Goal: Transaction & Acquisition: Purchase product/service

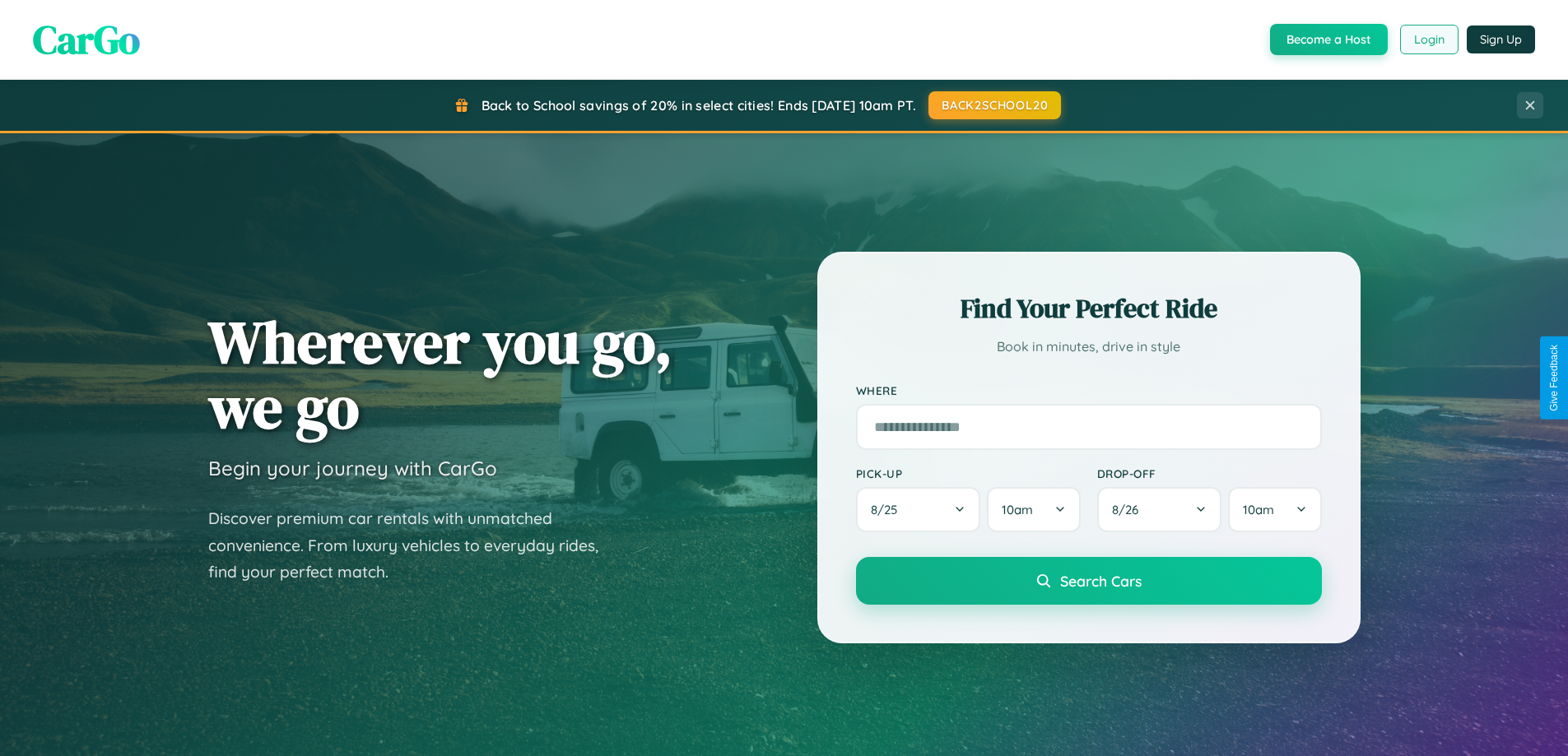
click at [1427, 40] on button "Login" at bounding box center [1429, 40] width 59 height 30
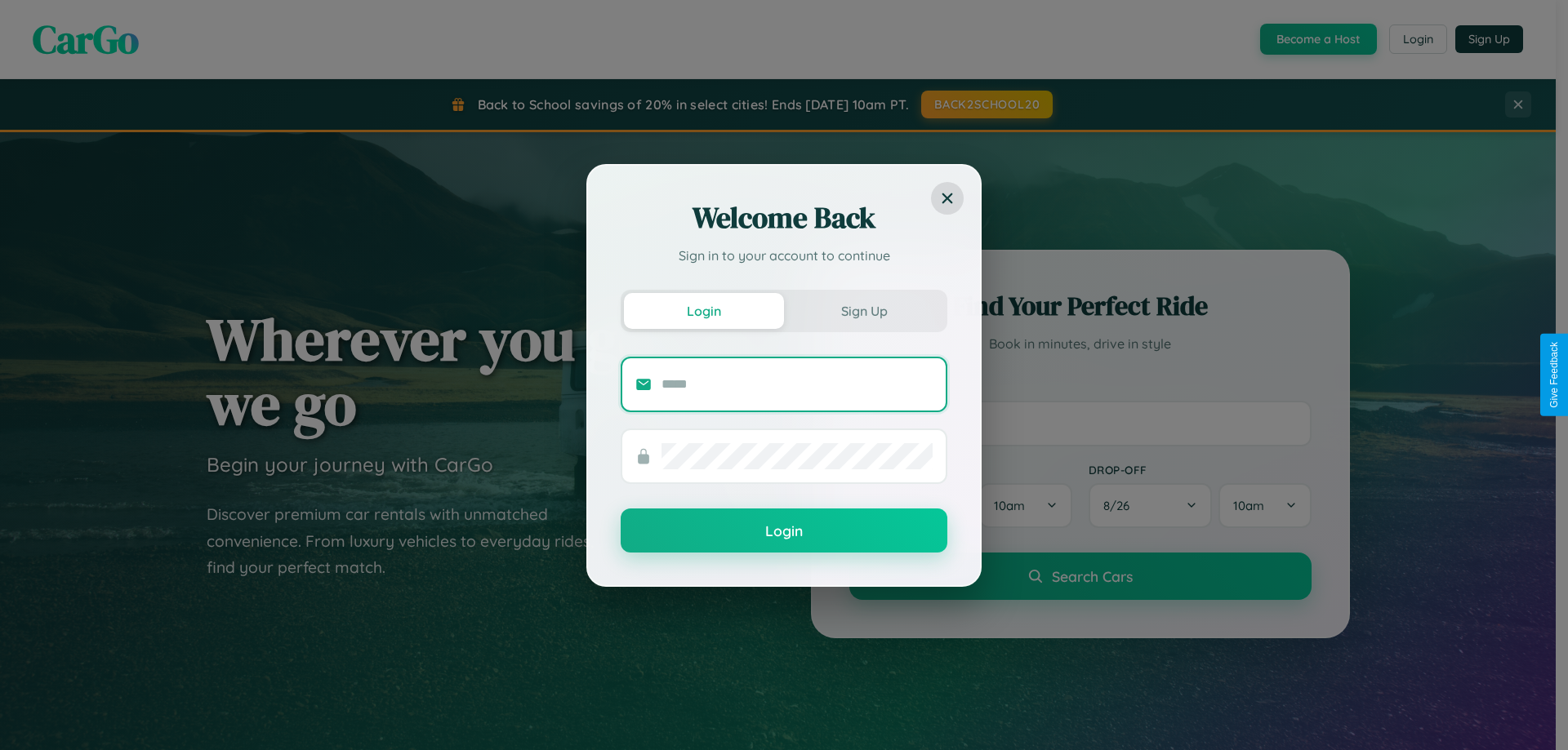
click at [797, 383] on input "text" at bounding box center [797, 384] width 271 height 26
type input "**********"
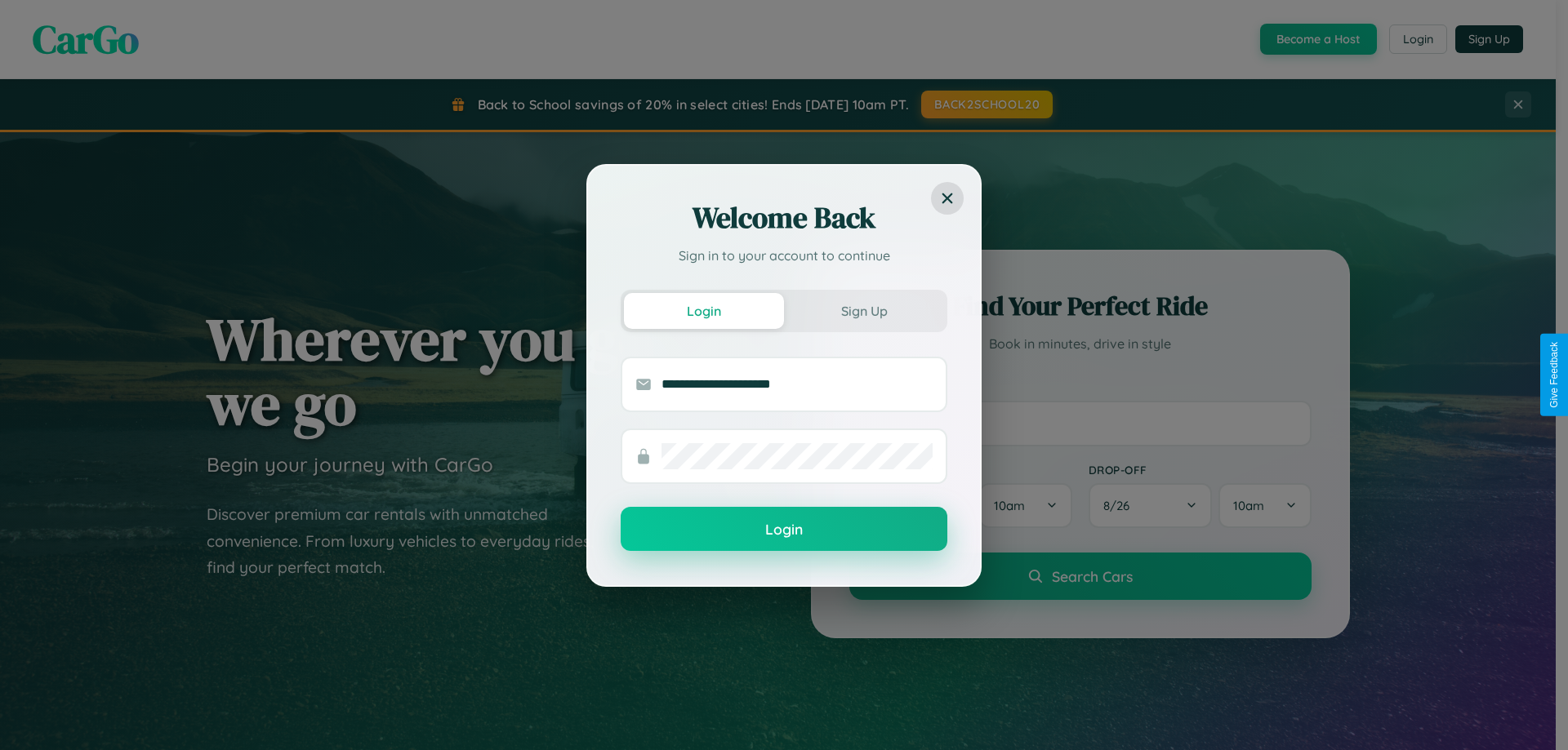
click at [784, 530] on button "Login" at bounding box center [784, 529] width 327 height 44
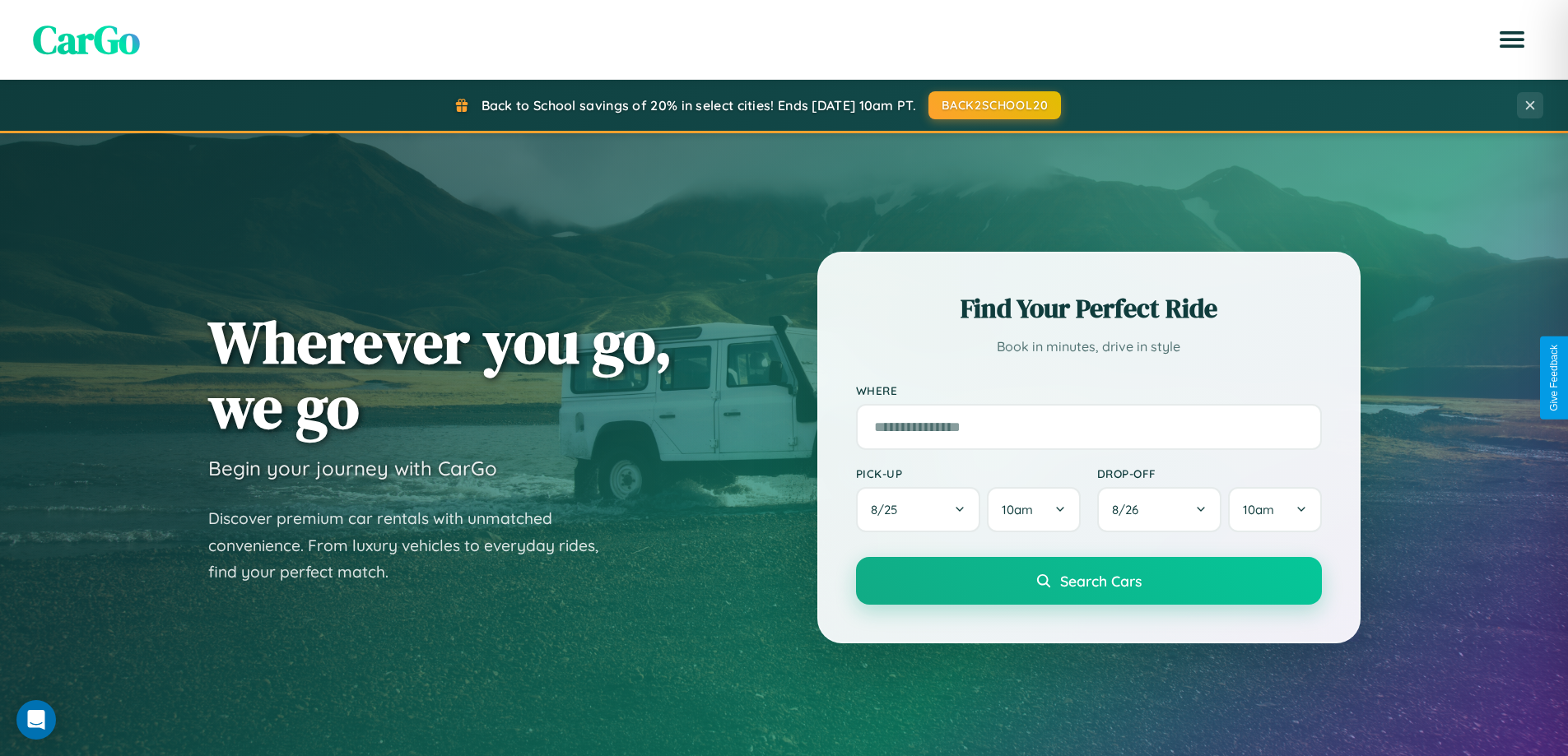
scroll to position [48, 0]
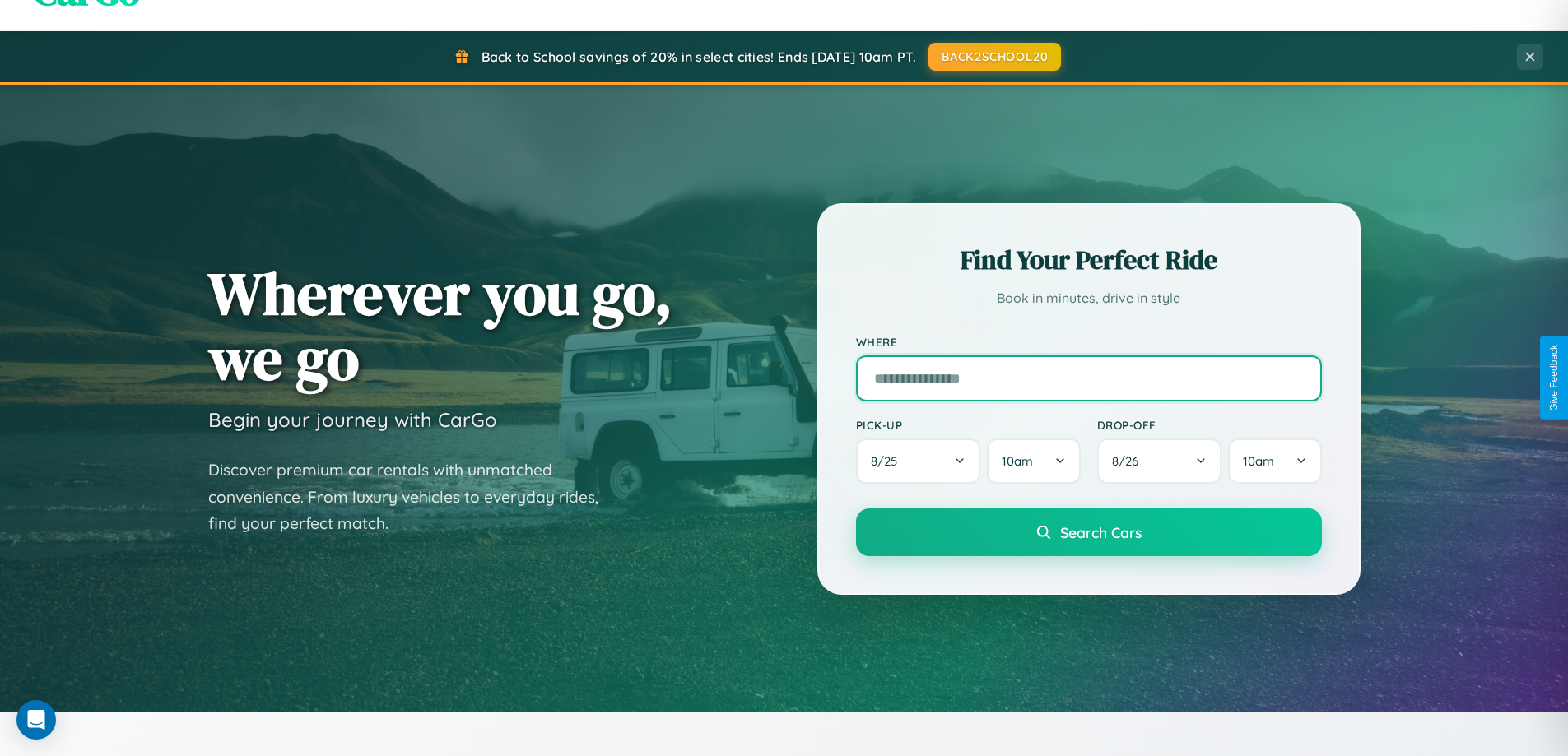
click at [1088, 378] on input "text" at bounding box center [1088, 378] width 466 height 46
type input "******"
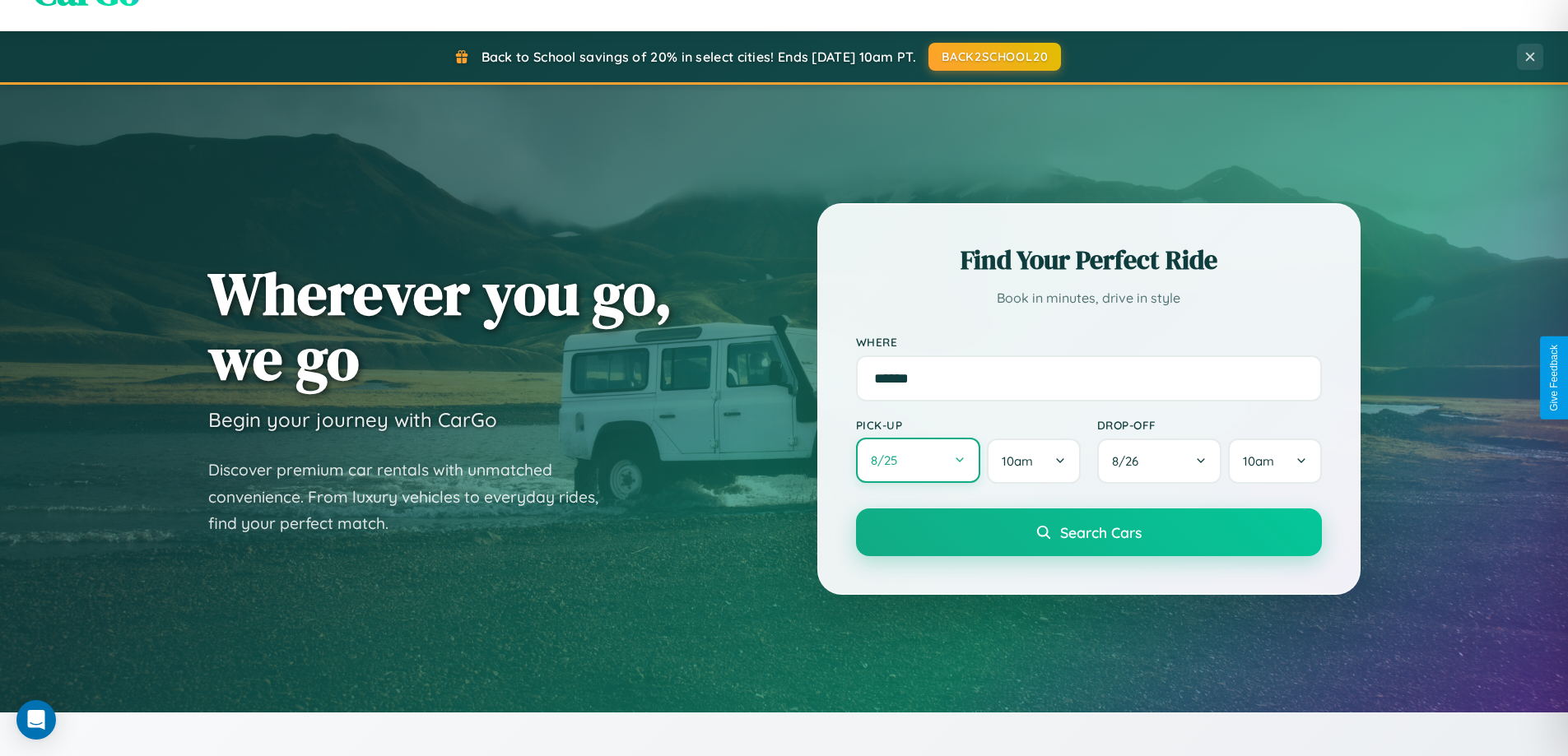
click at [918, 461] on button "8 / 25" at bounding box center [918, 460] width 125 height 46
select select "*"
select select "****"
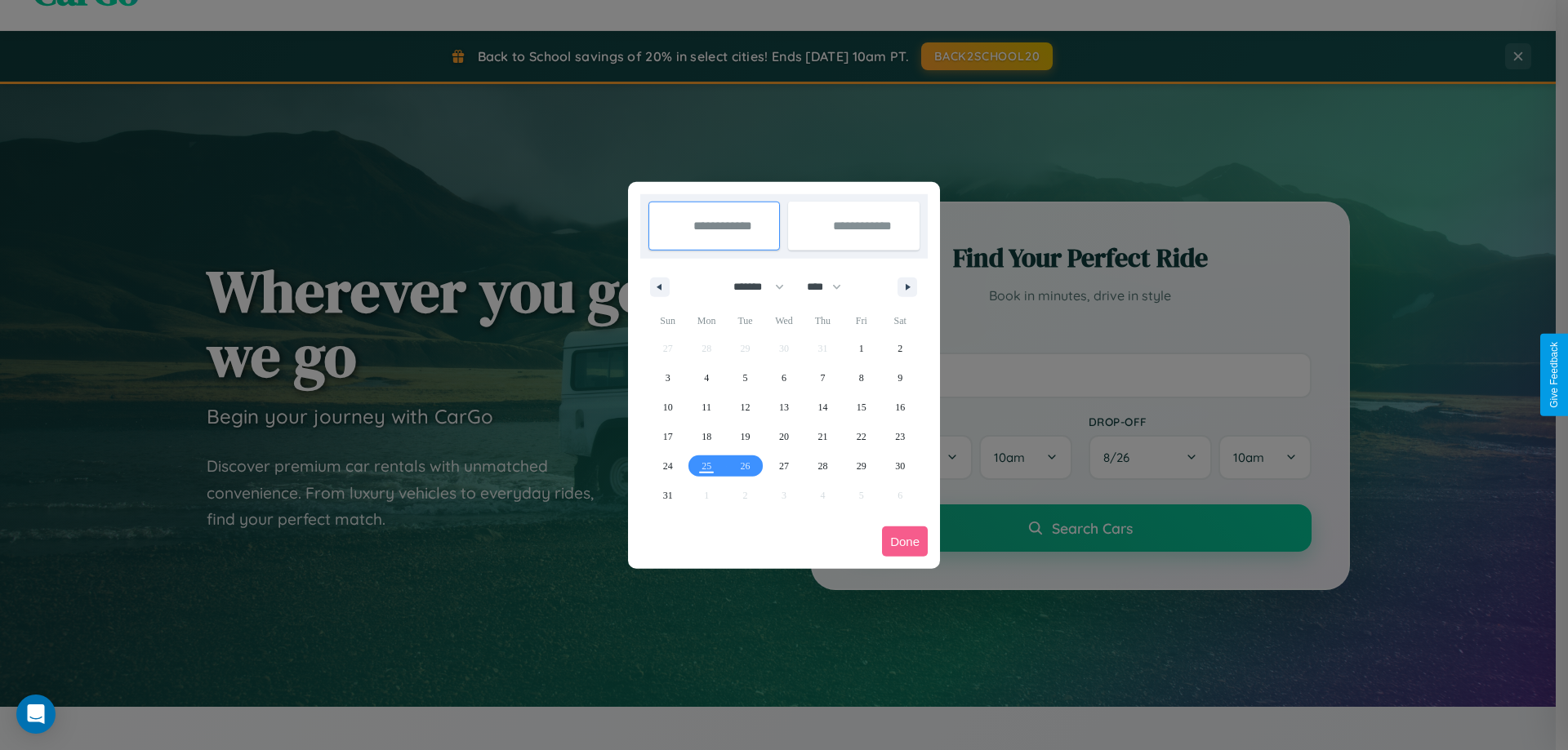
drag, startPoint x: 751, startPoint y: 287, endPoint x: 784, endPoint y: 328, distance: 52.6
click at [751, 287] on select "******* ******** ***** ***** *** **** **** ****** ********* ******* ******** **…" at bounding box center [756, 287] width 70 height 27
select select "*"
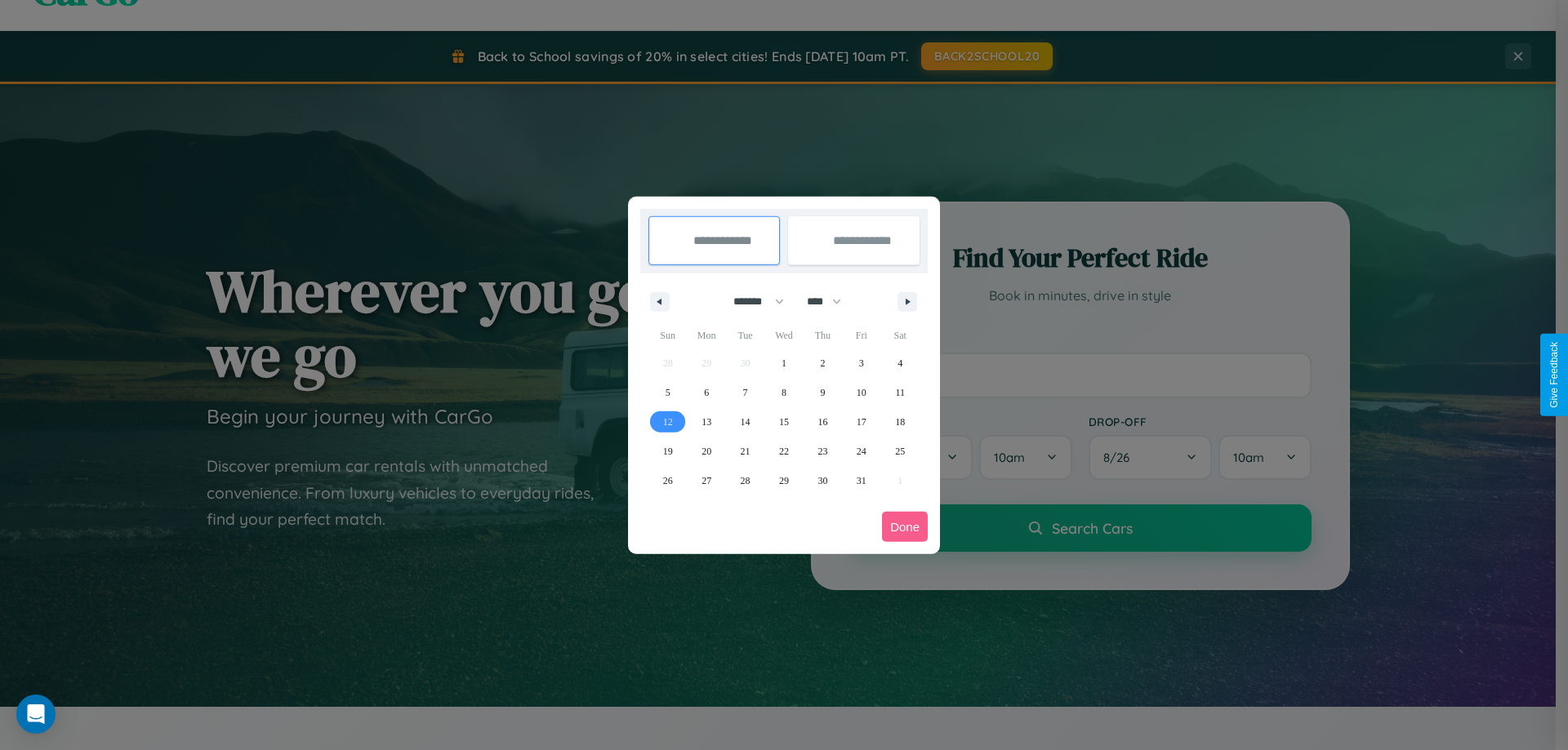
click at [667, 421] on span "12" at bounding box center [668, 422] width 10 height 30
type input "**********"
click at [744, 421] on span "14" at bounding box center [745, 422] width 10 height 30
type input "**********"
click at [905, 526] on button "Done" at bounding box center [905, 526] width 45 height 30
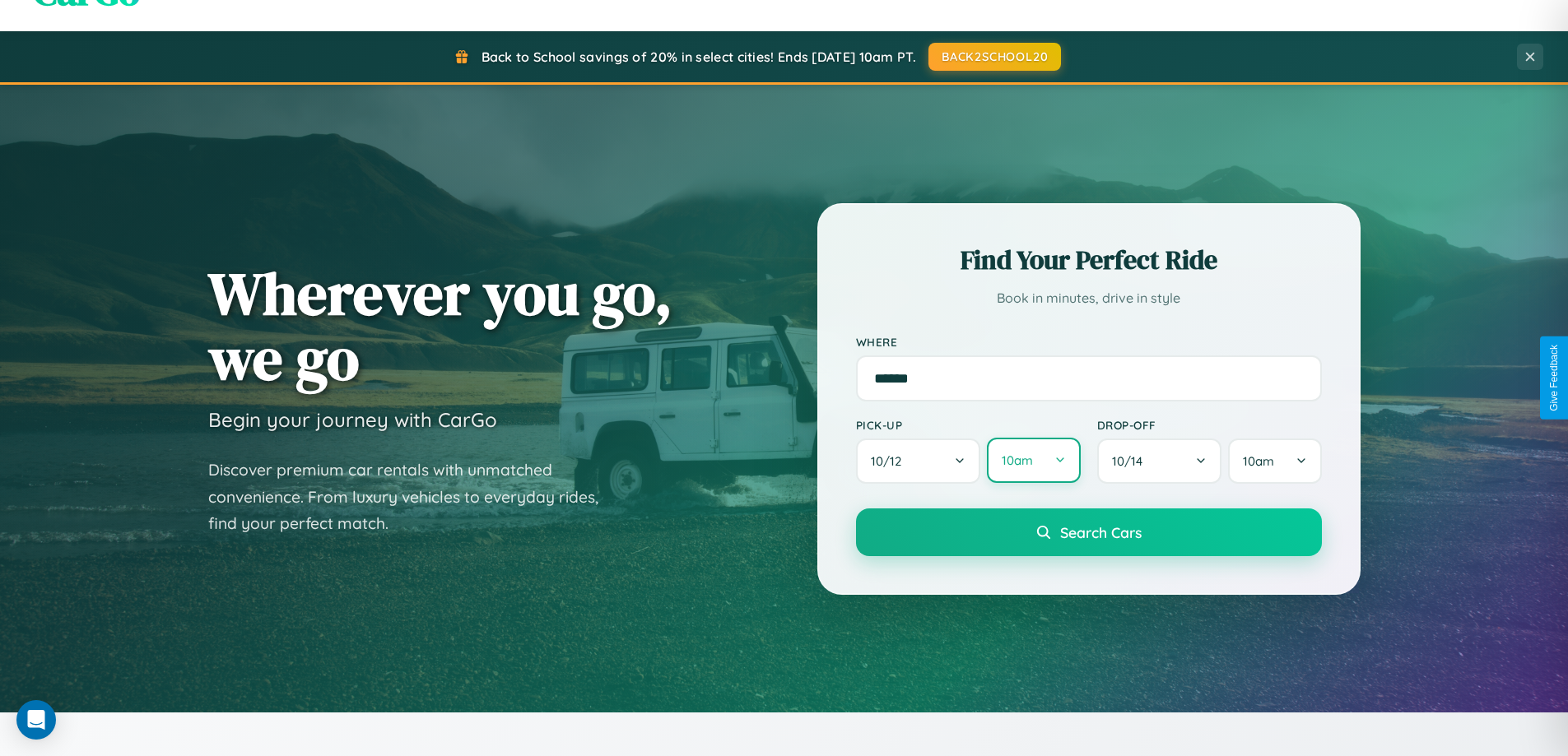
click at [1033, 461] on button "10am" at bounding box center [1033, 460] width 93 height 46
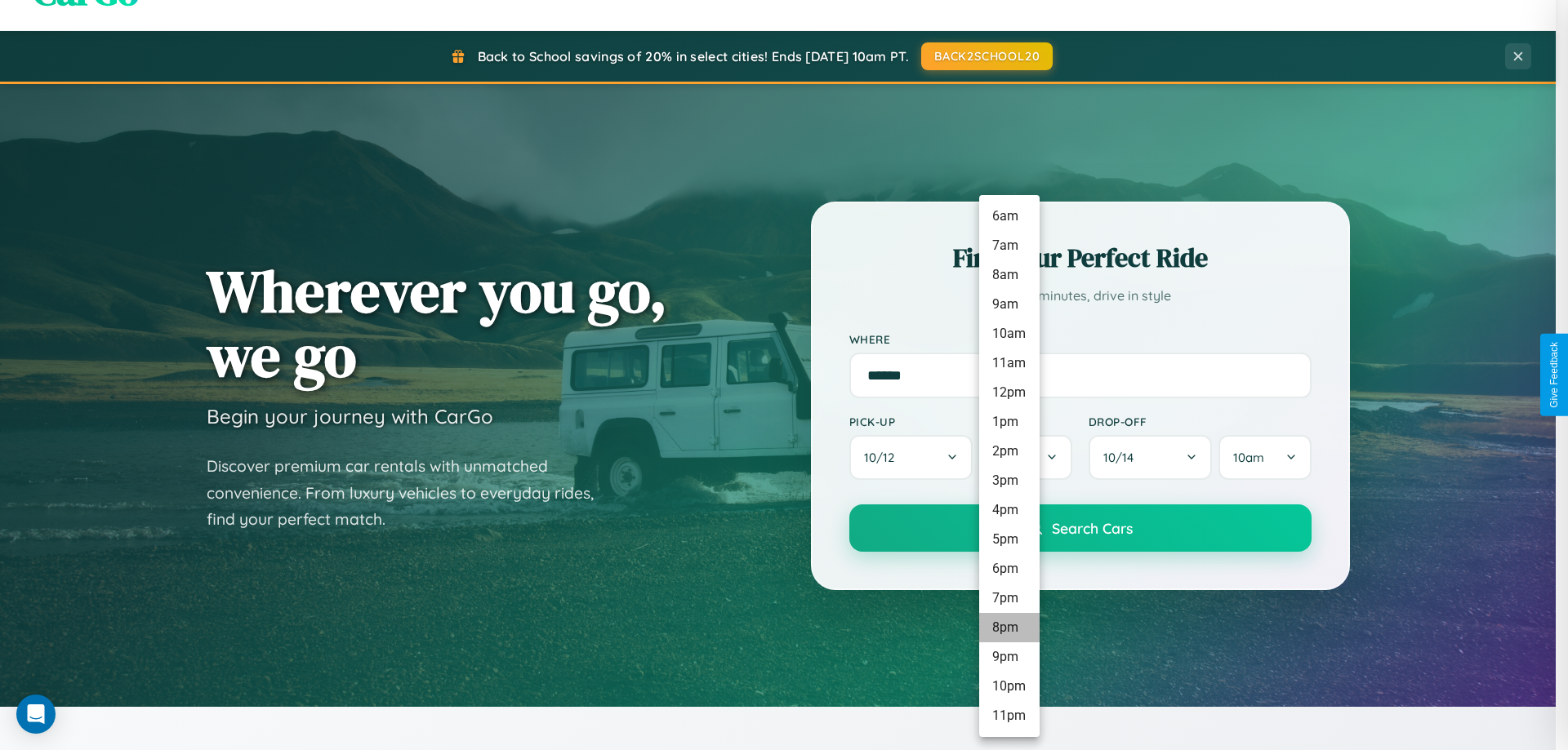
click at [1008, 627] on li "8pm" at bounding box center [1008, 628] width 60 height 30
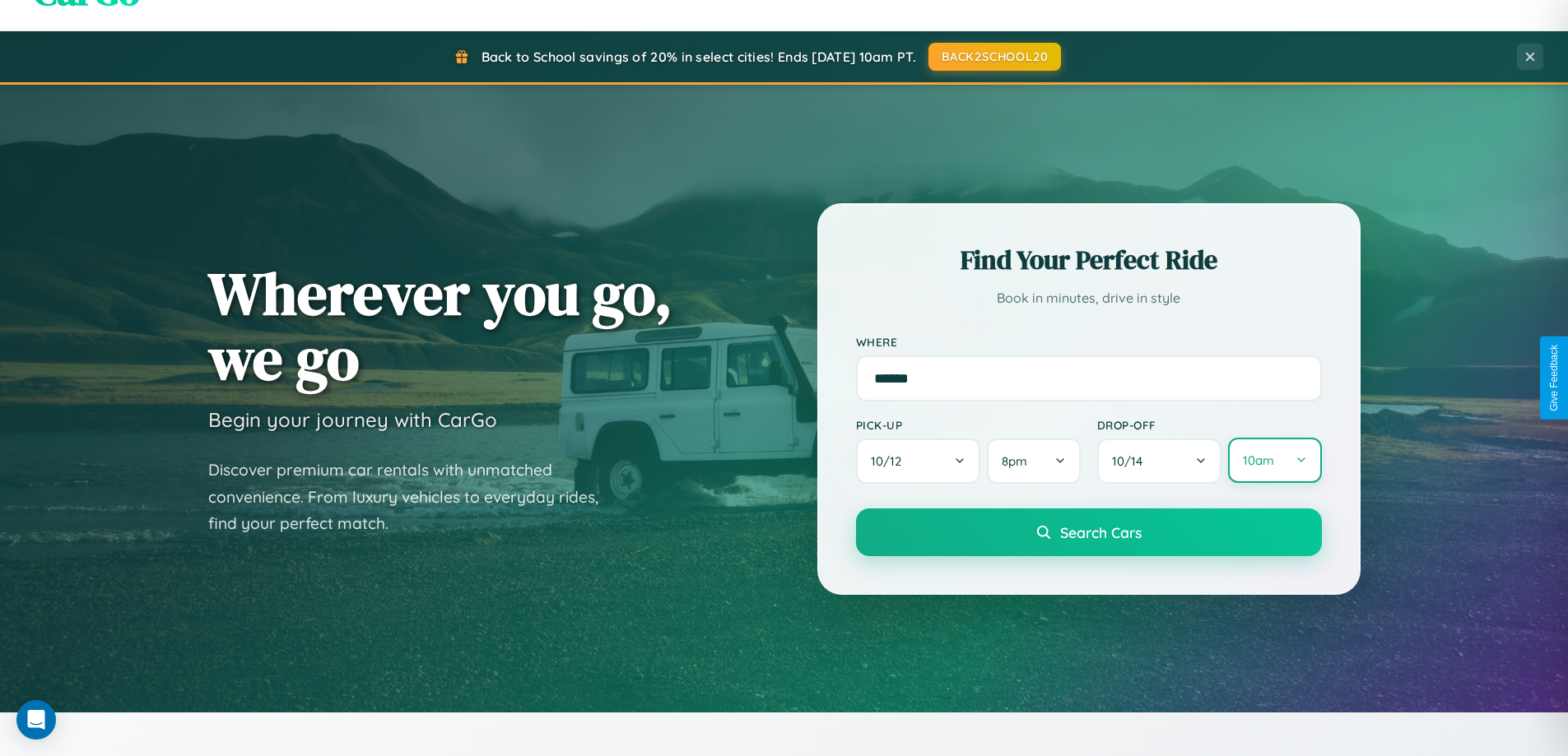
click at [1274, 461] on button "10am" at bounding box center [1275, 460] width 93 height 46
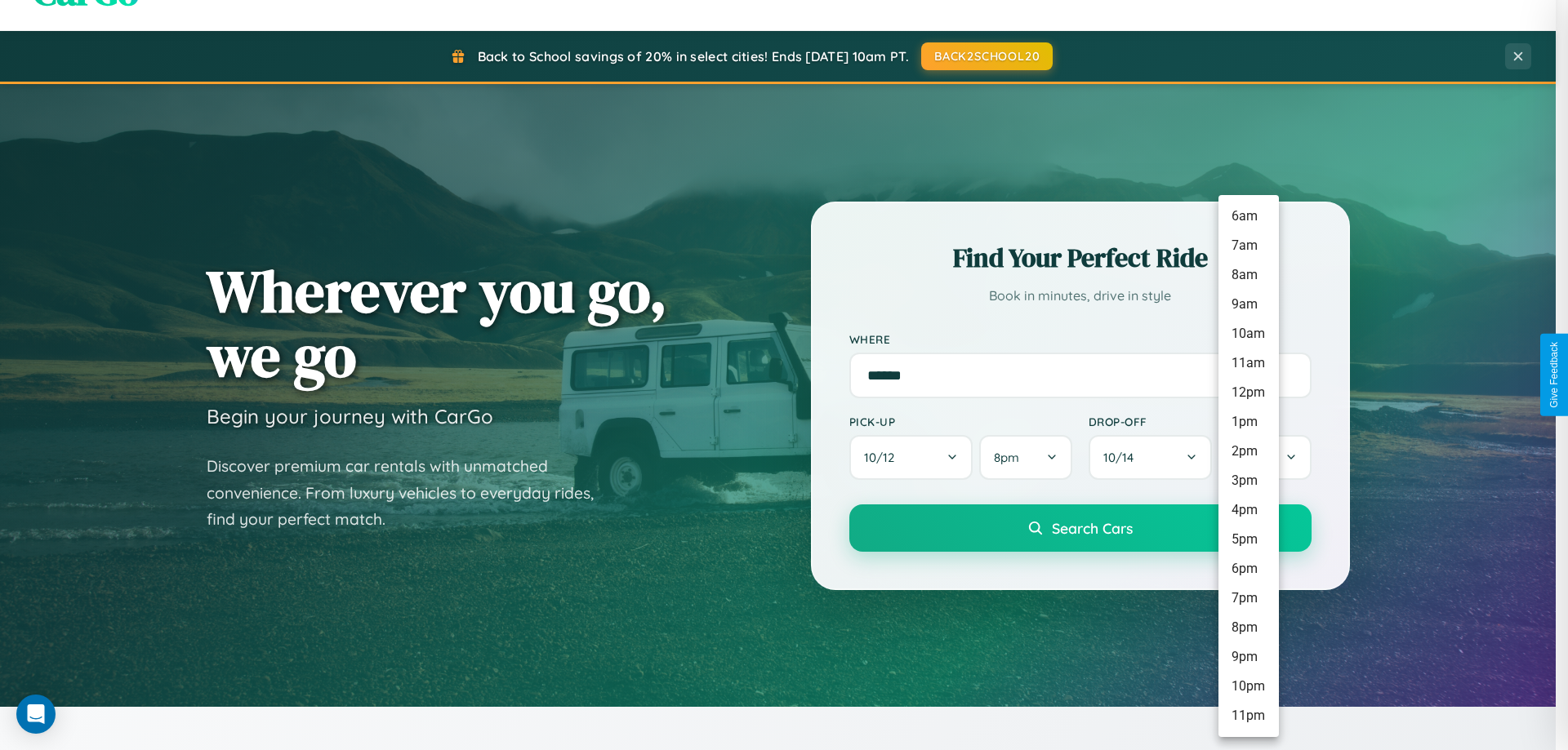
click at [1248, 716] on li "11pm" at bounding box center [1248, 716] width 60 height 30
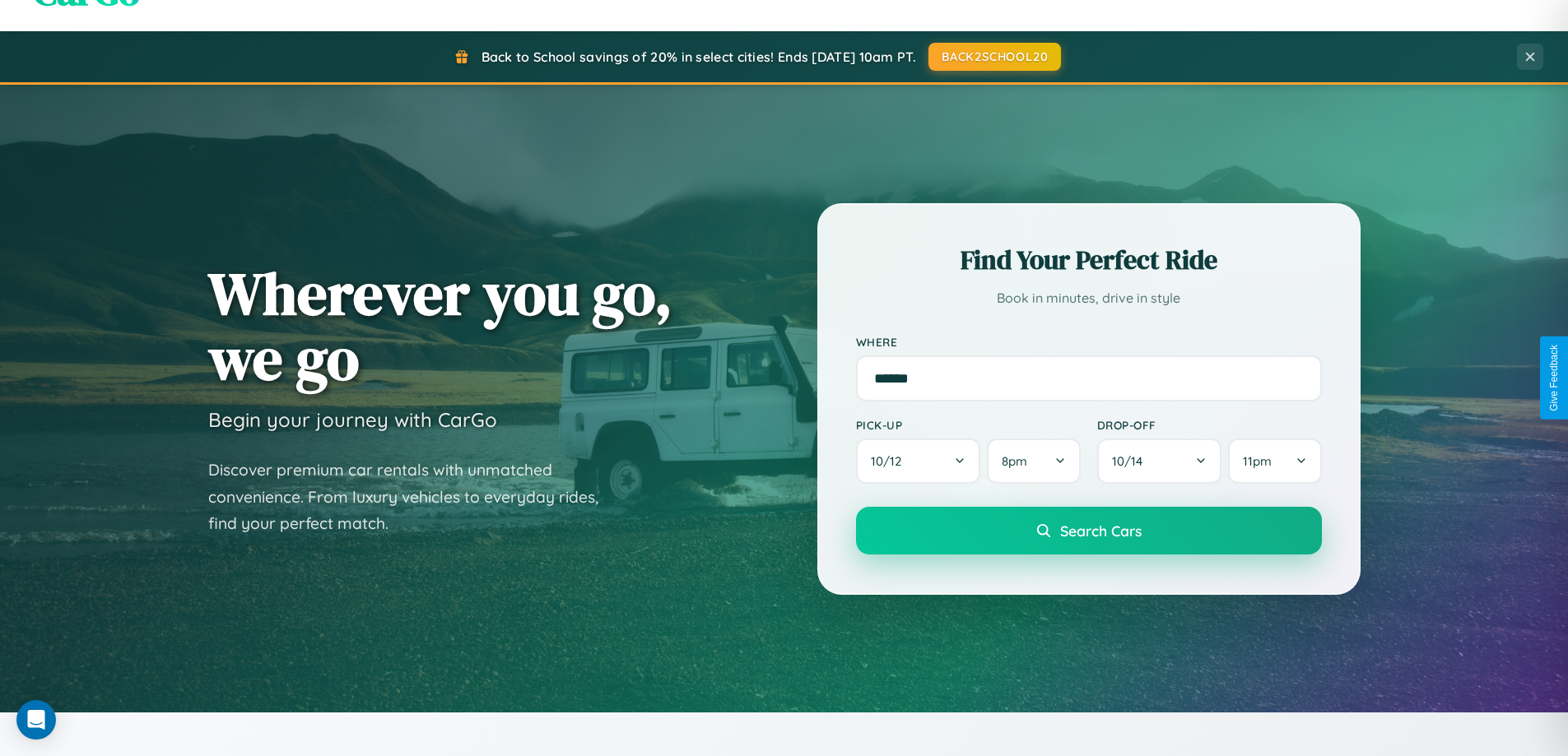
click at [1088, 531] on span "Search Cars" at bounding box center [1101, 530] width 82 height 18
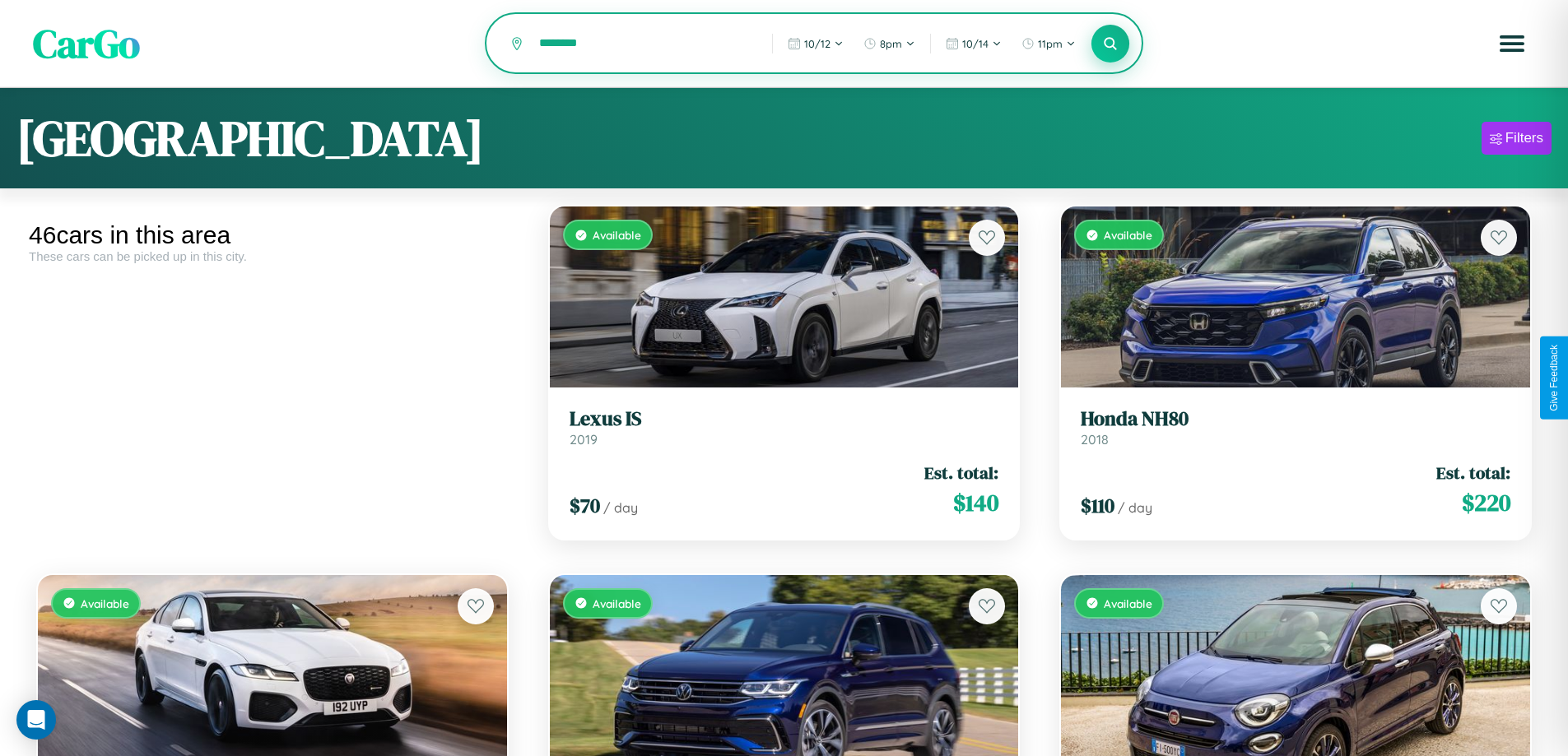
type input "********"
click at [1110, 45] on icon at bounding box center [1110, 43] width 16 height 16
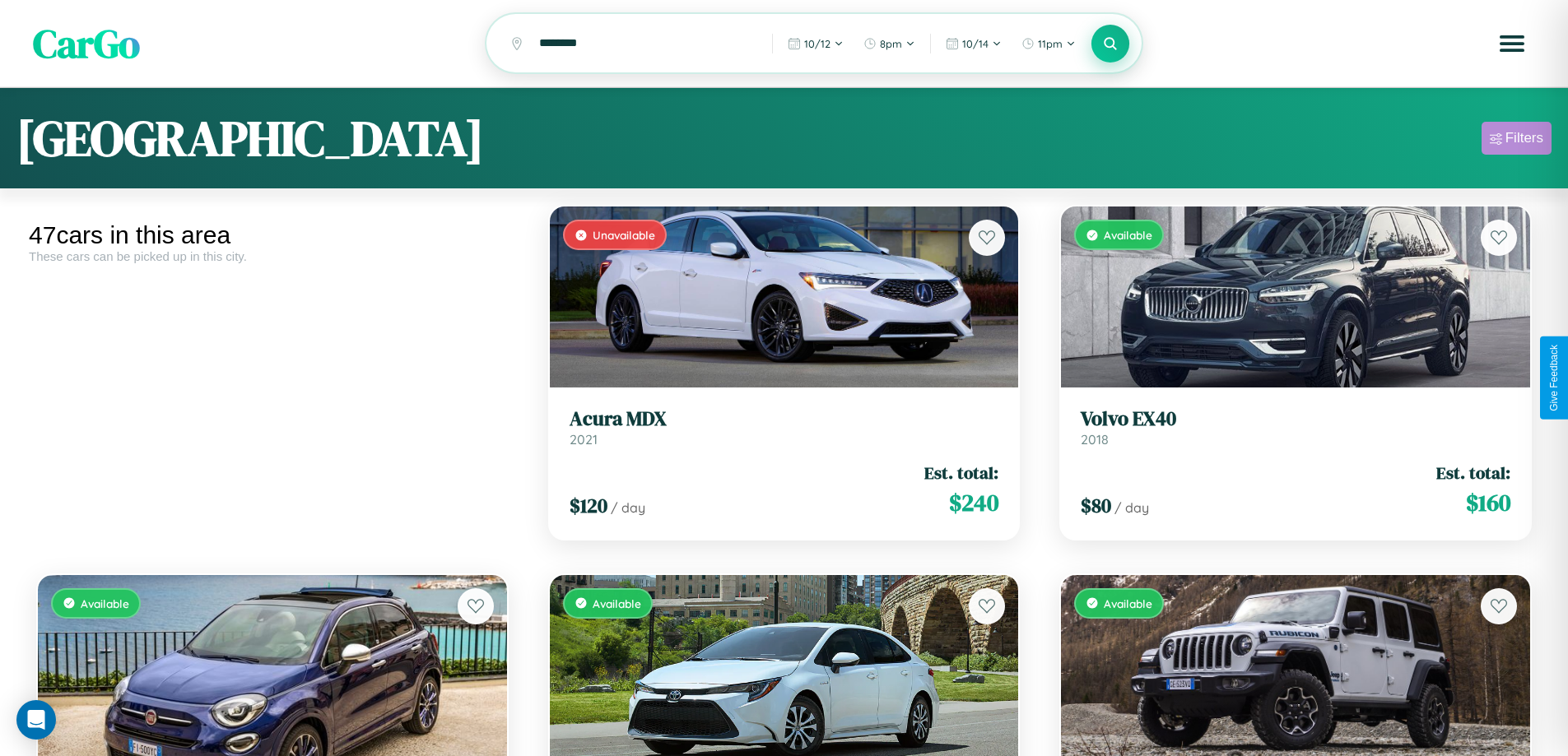
click at [1516, 140] on div "Filters" at bounding box center [1524, 138] width 38 height 17
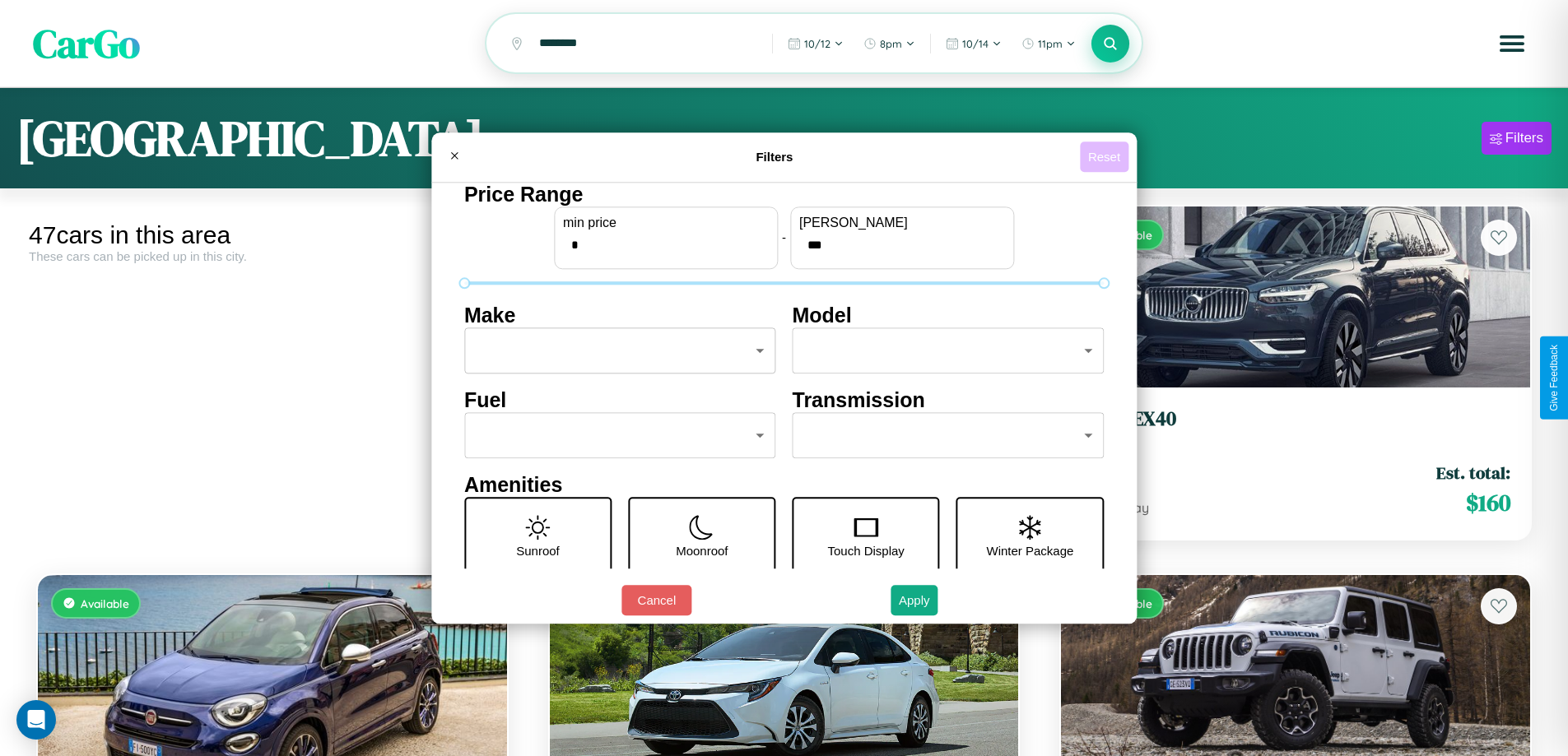
click at [1106, 156] on button "Reset" at bounding box center [1103, 156] width 48 height 31
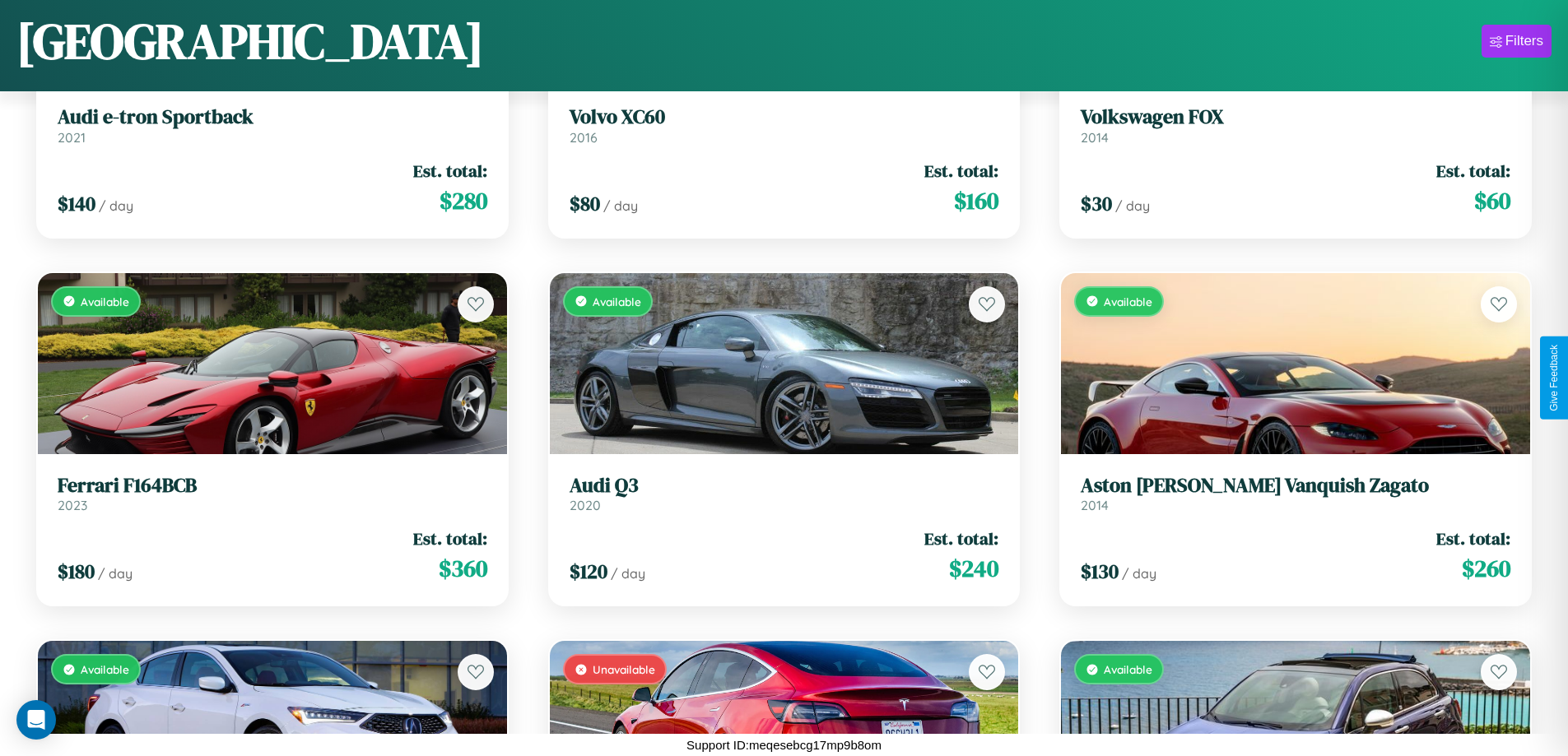
scroll to position [600, 0]
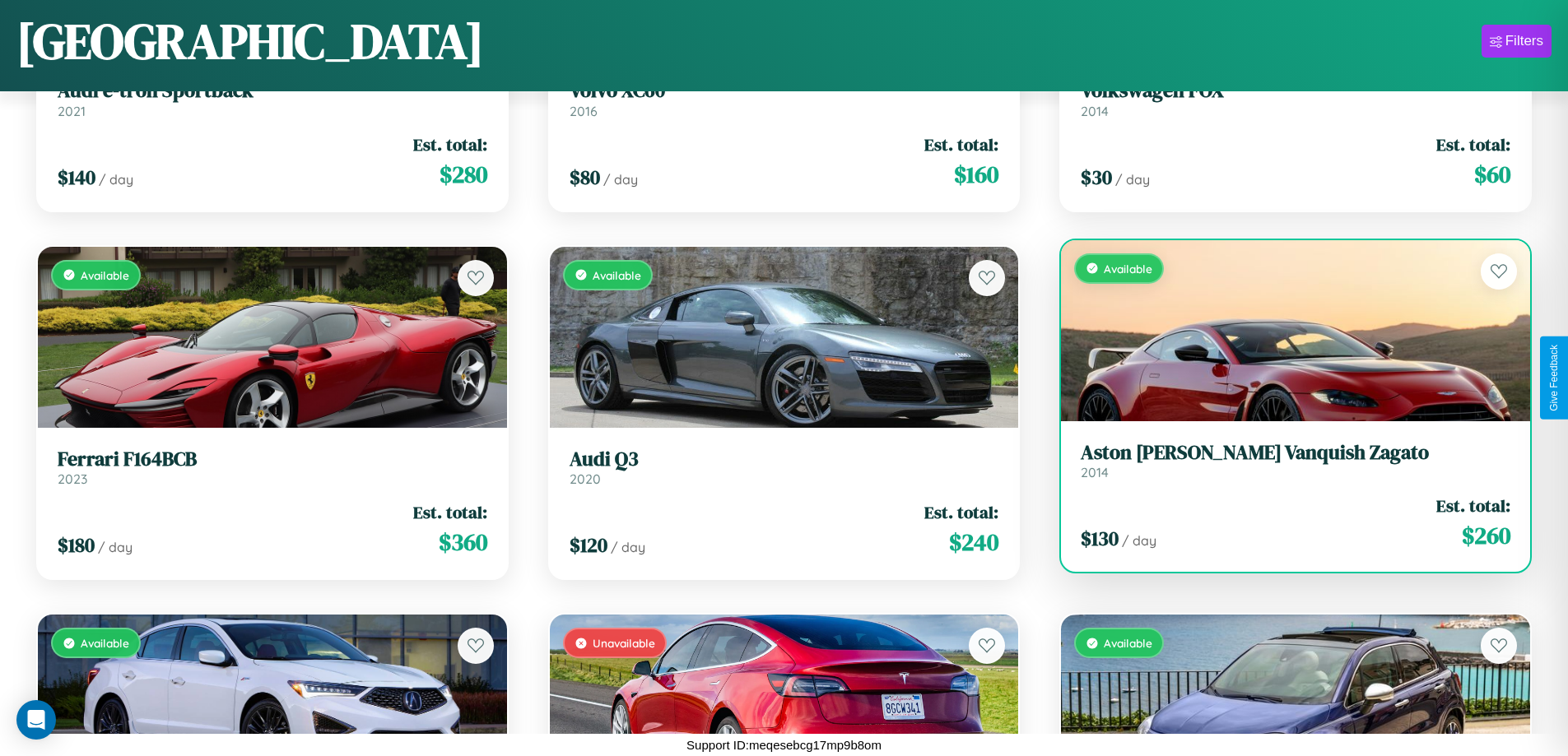
click at [1284, 522] on div "$ 130 / day Est. total: $ 260" at bounding box center [1295, 522] width 430 height 59
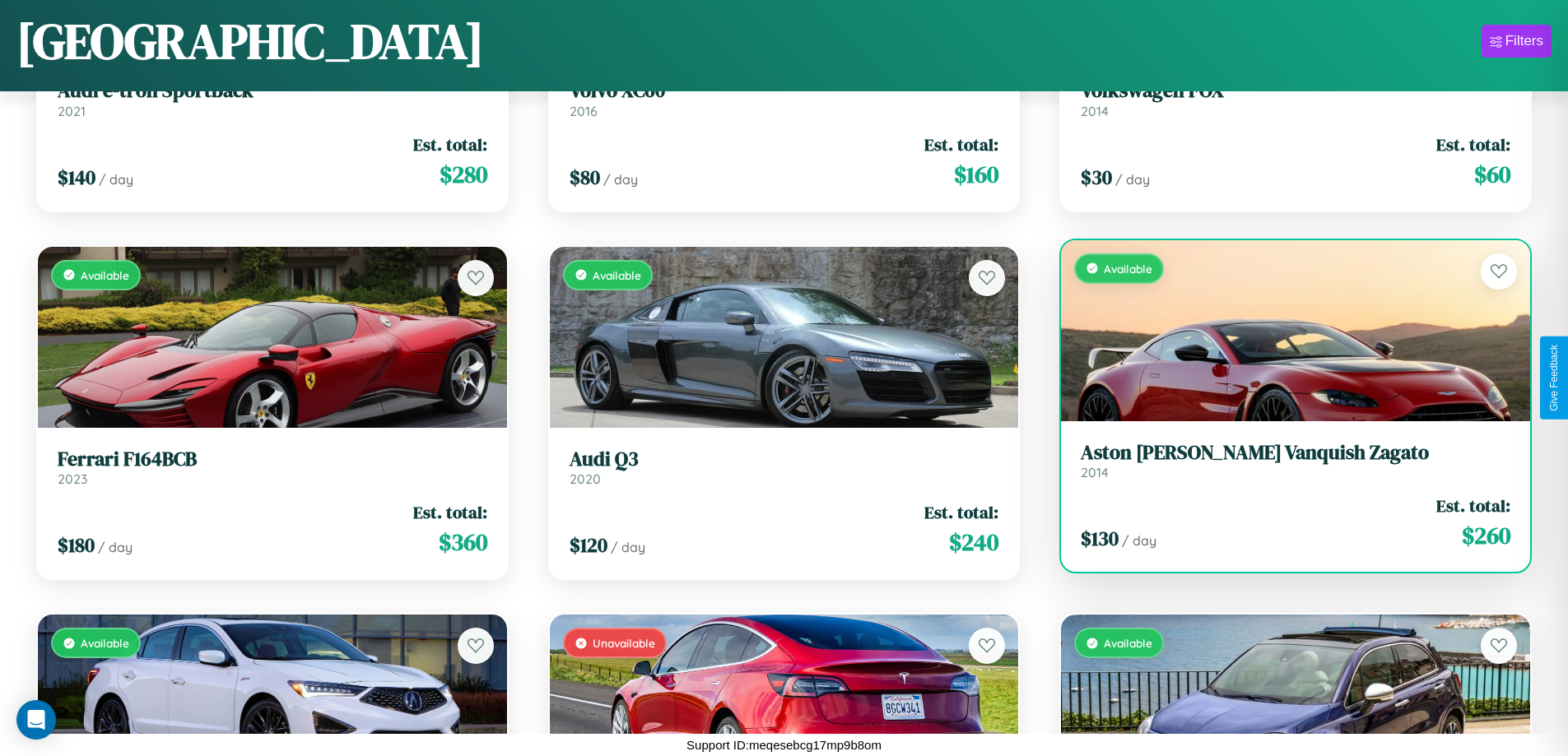
click at [1284, 522] on div "$ 130 / day Est. total: $ 260" at bounding box center [1295, 522] width 430 height 59
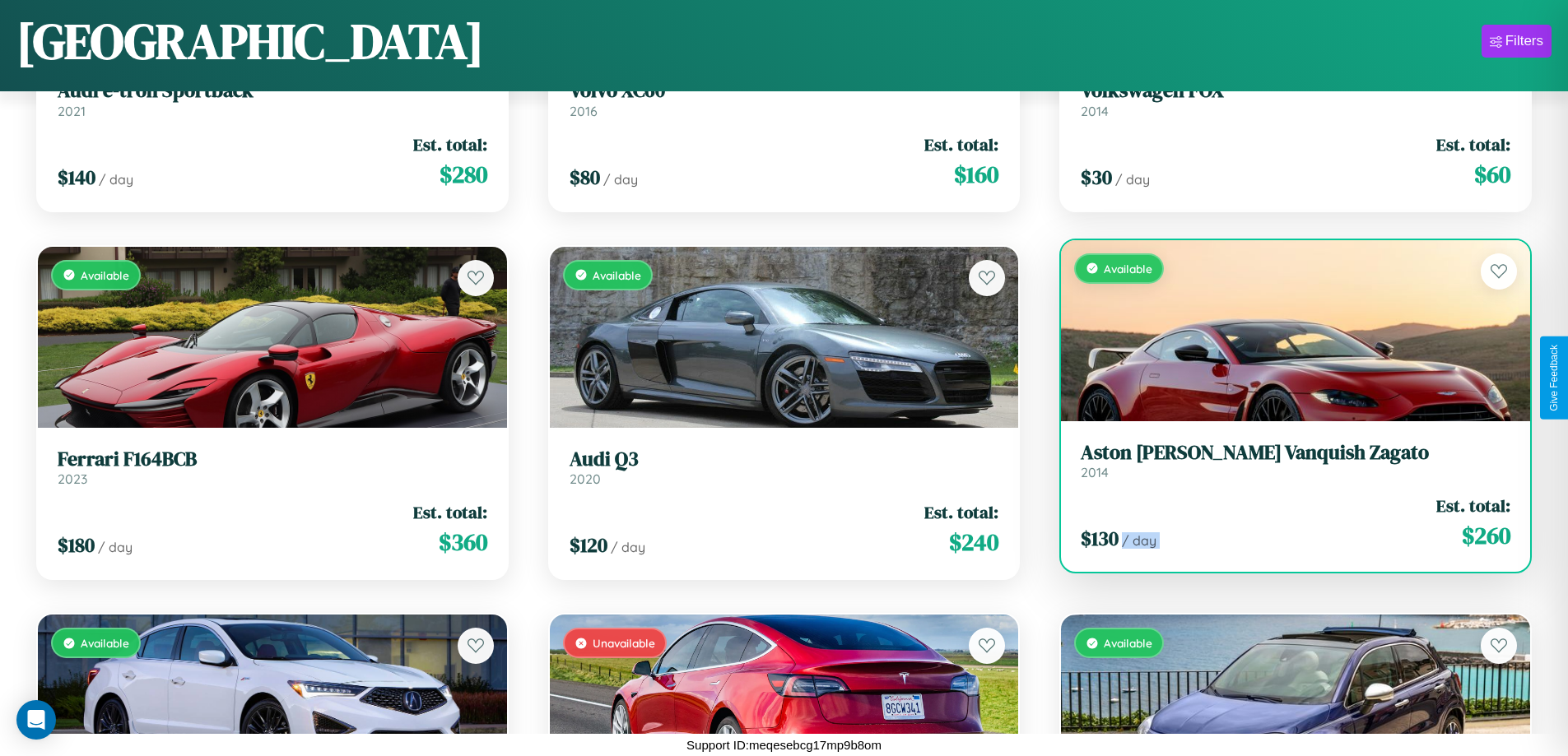
click at [1284, 522] on div "$ 130 / day Est. total: $ 260" at bounding box center [1295, 522] width 430 height 59
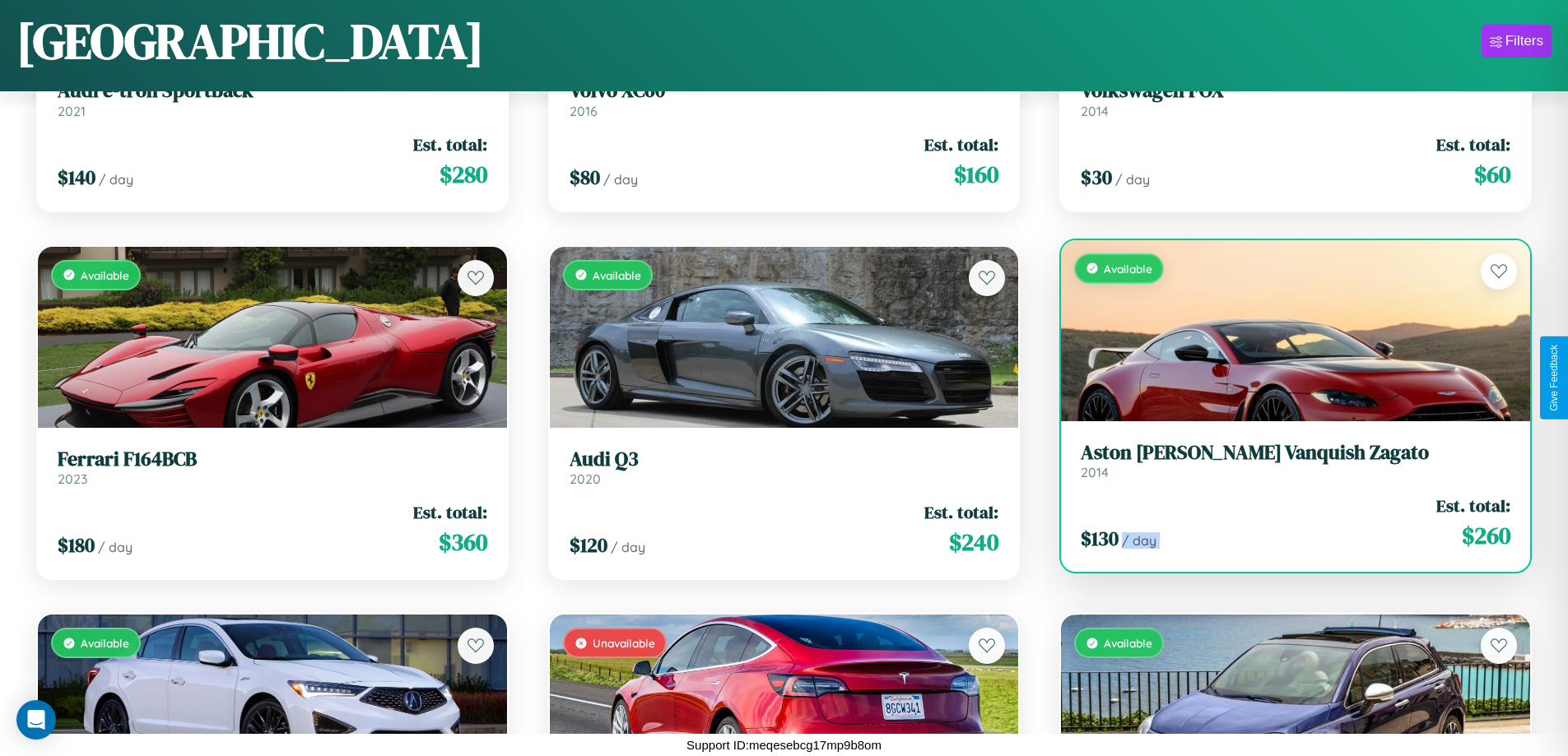
click at [1284, 522] on div "$ 130 / day Est. total: $ 260" at bounding box center [1295, 522] width 430 height 59
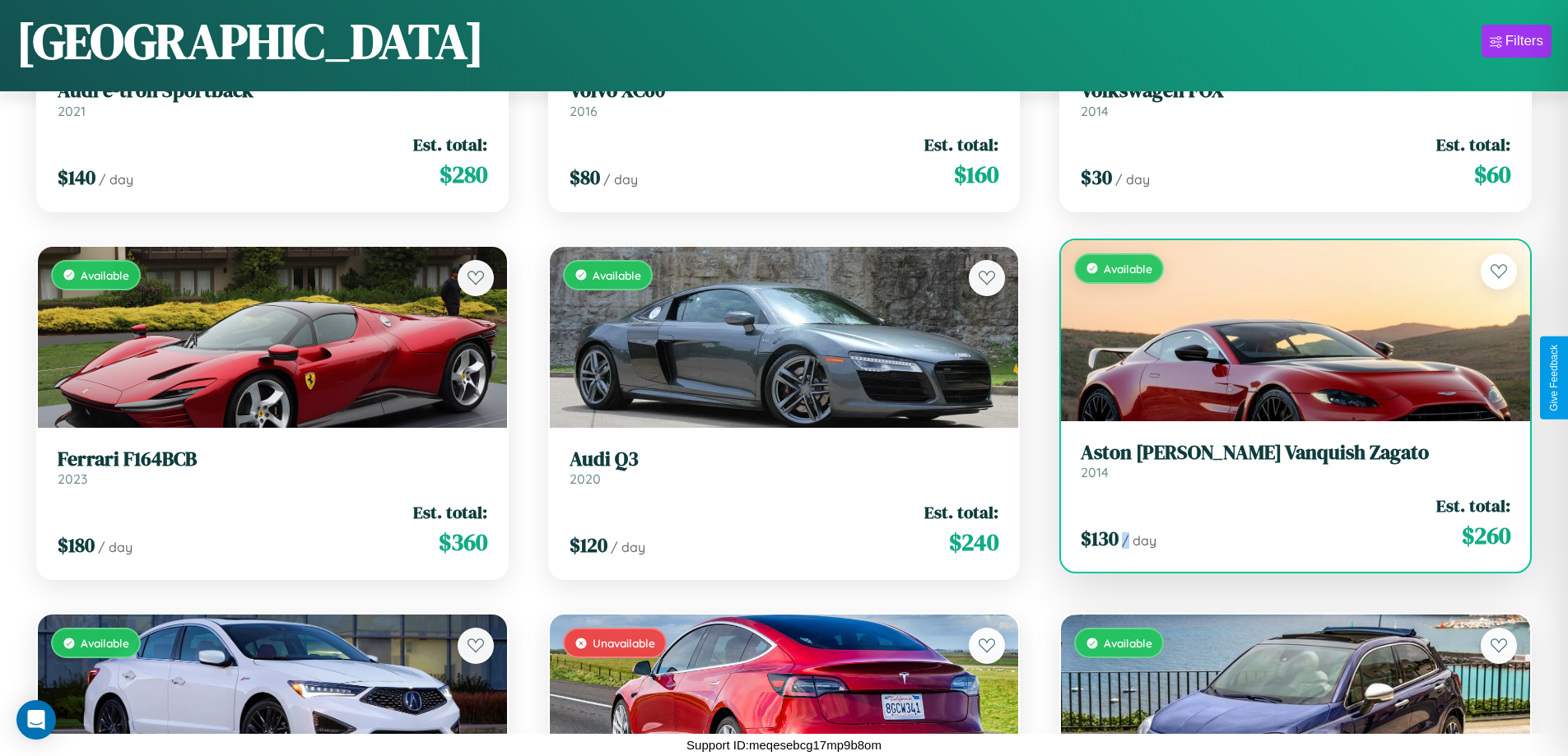
click at [1284, 522] on div "$ 130 / day Est. total: $ 260" at bounding box center [1295, 522] width 430 height 59
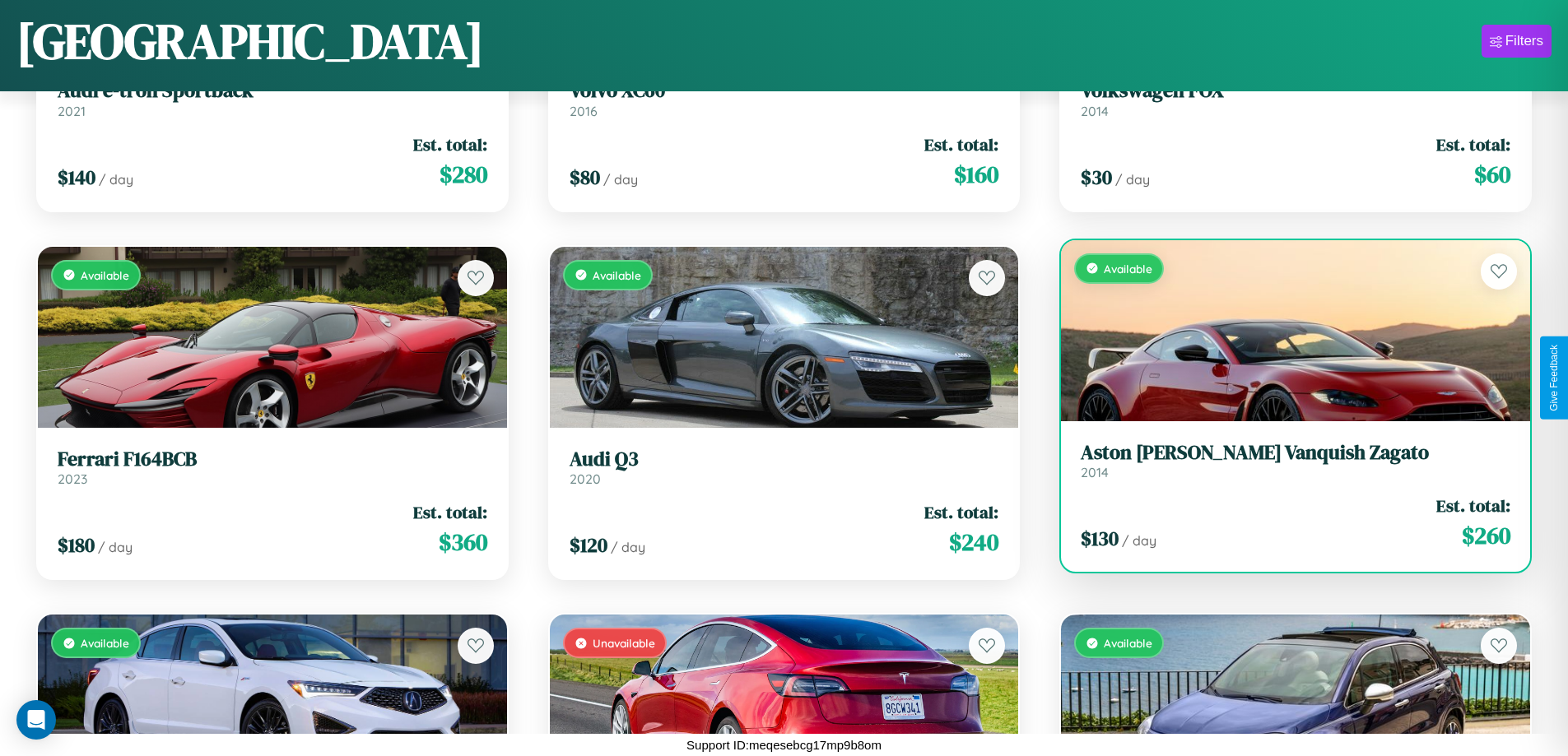
click at [1284, 460] on h3 "Aston [PERSON_NAME] Vanquish Zagato" at bounding box center [1295, 452] width 430 height 24
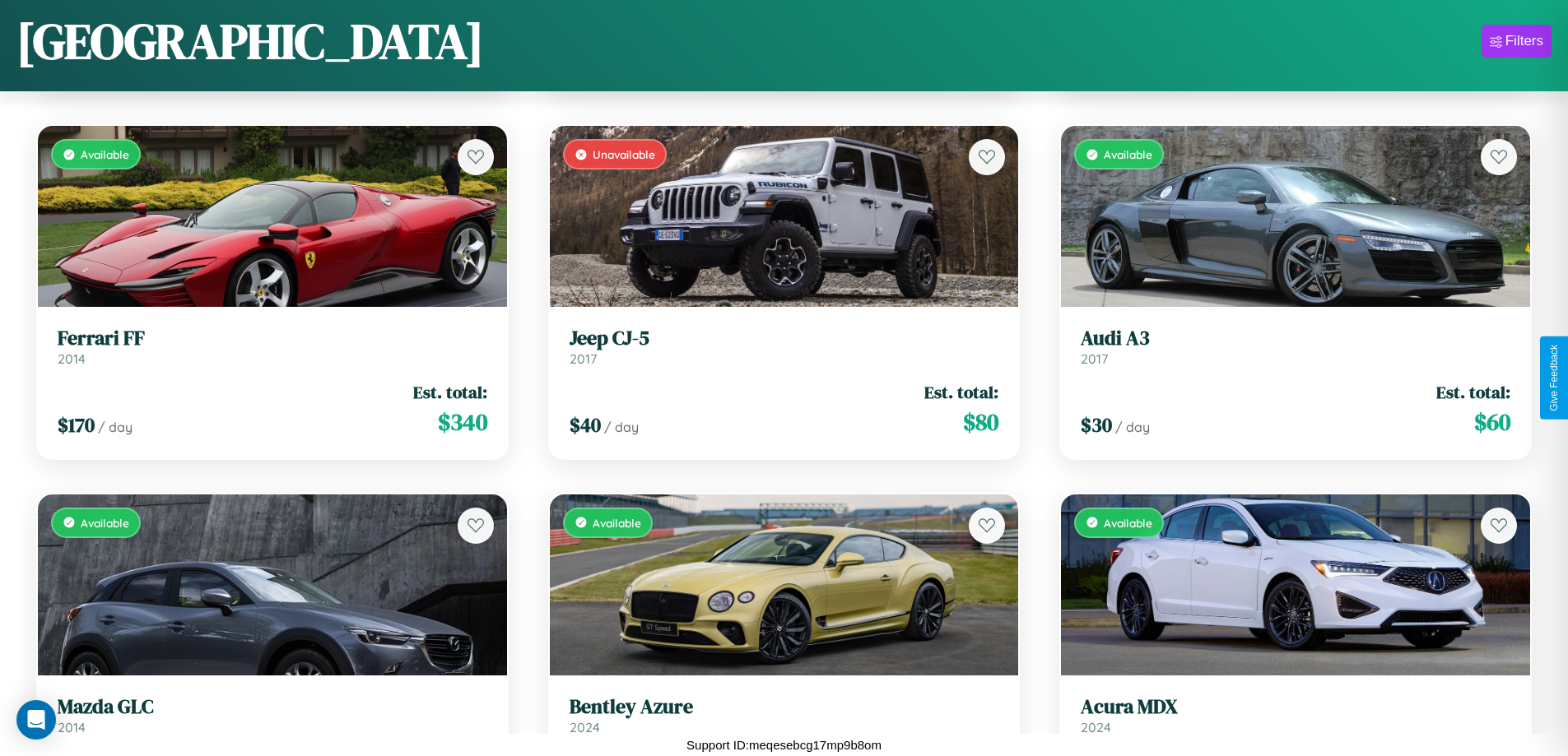
scroll to position [2073, 0]
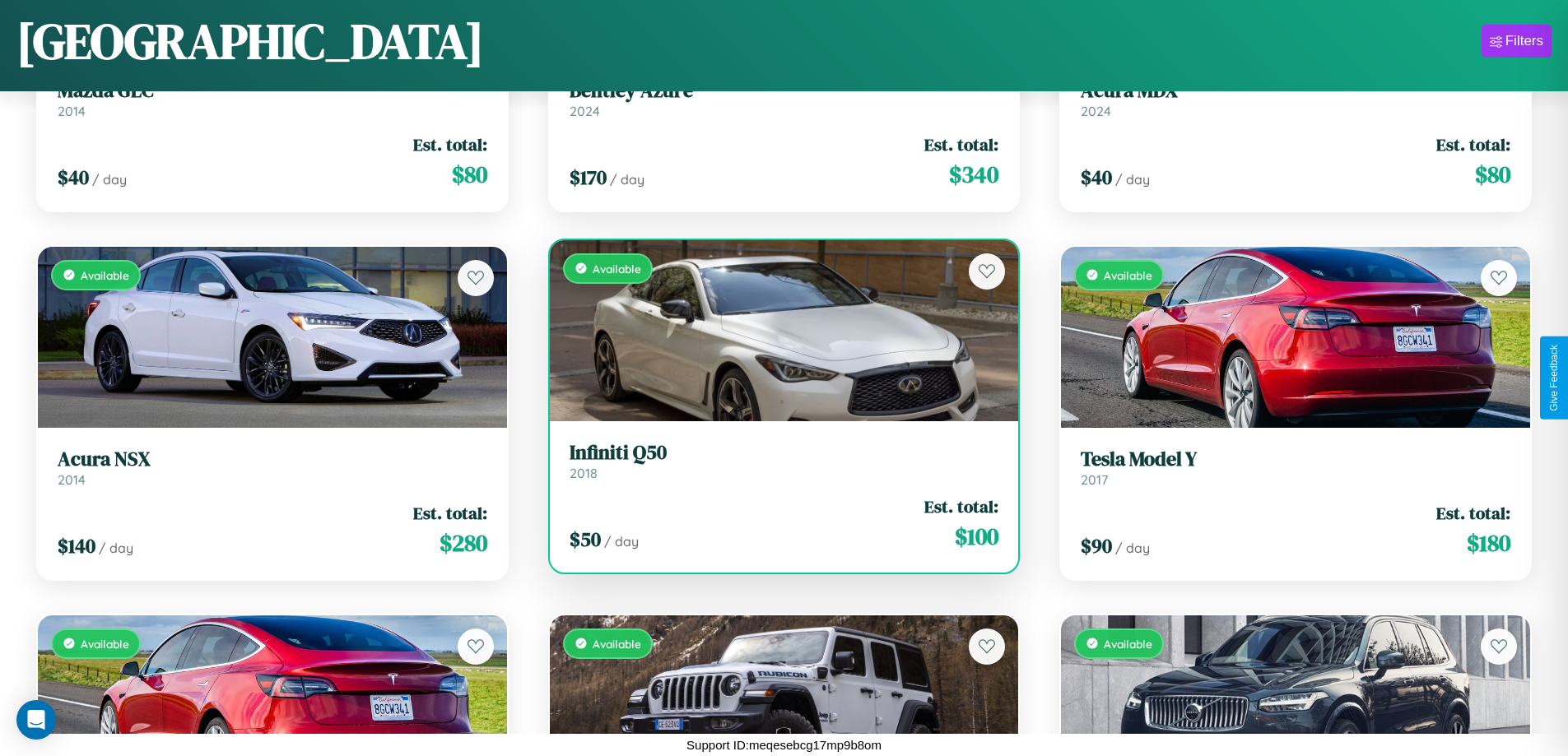
click at [777, 461] on h3 "Infiniti Q50" at bounding box center [784, 452] width 430 height 24
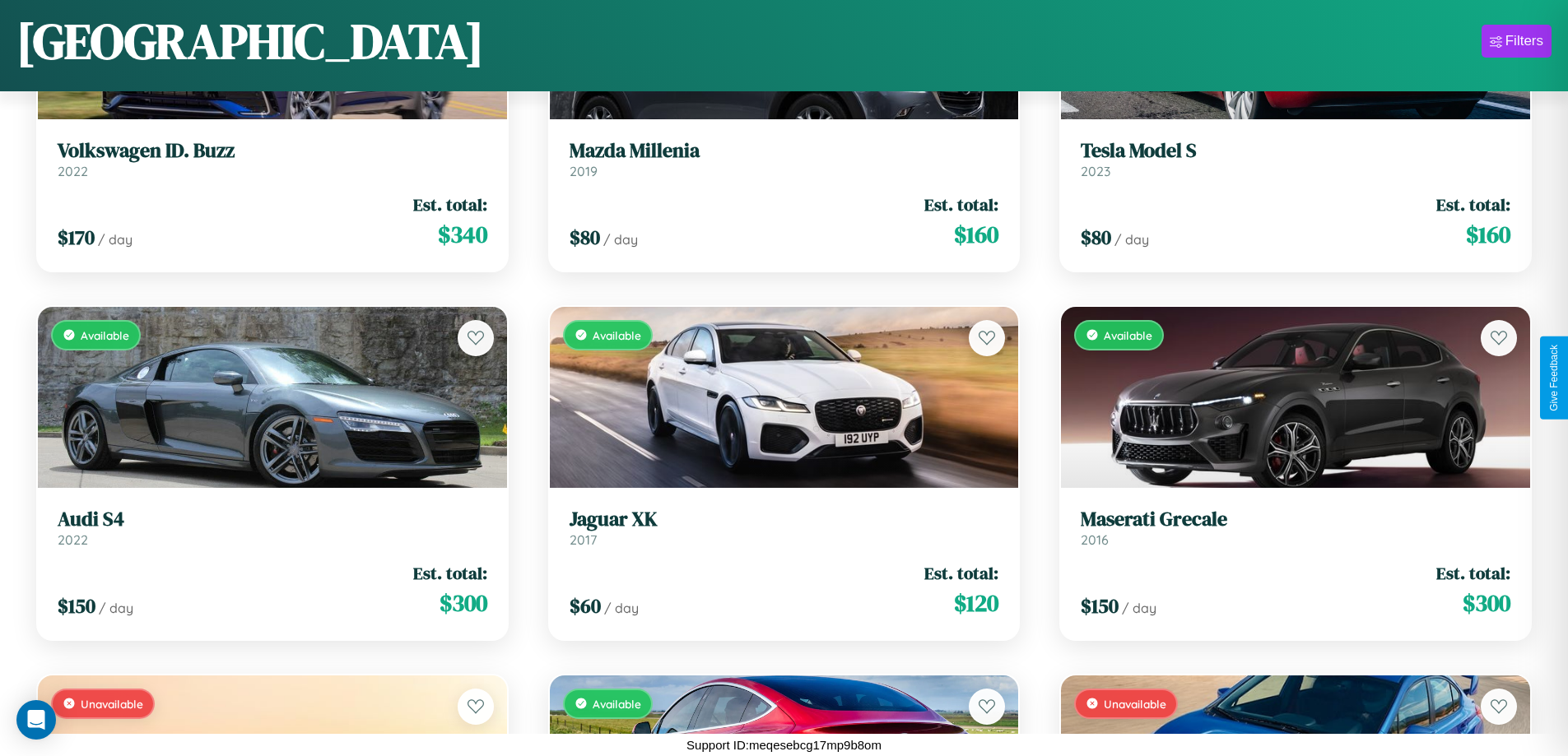
scroll to position [3546, 0]
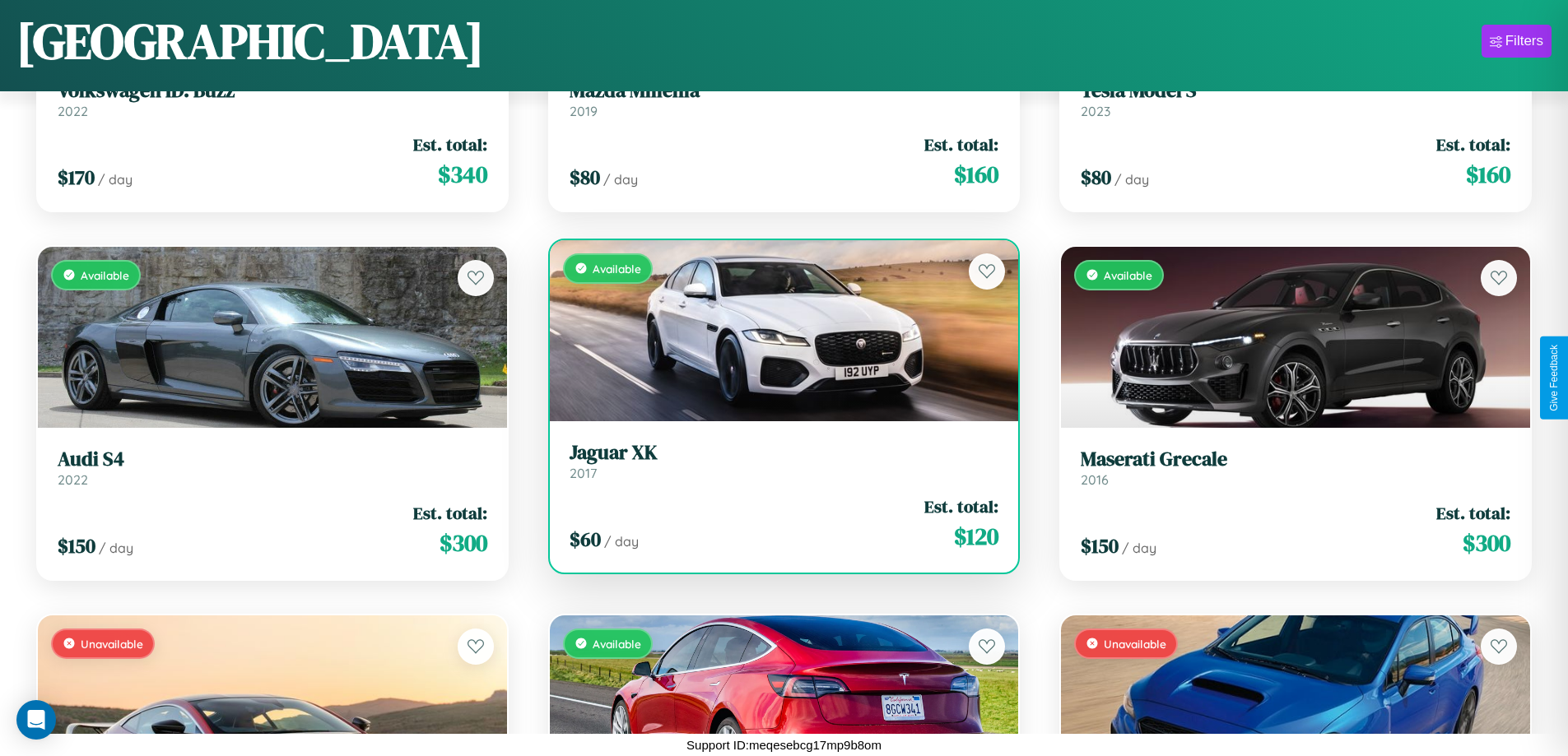
click at [777, 461] on h3 "Jaguar XK" at bounding box center [784, 452] width 430 height 24
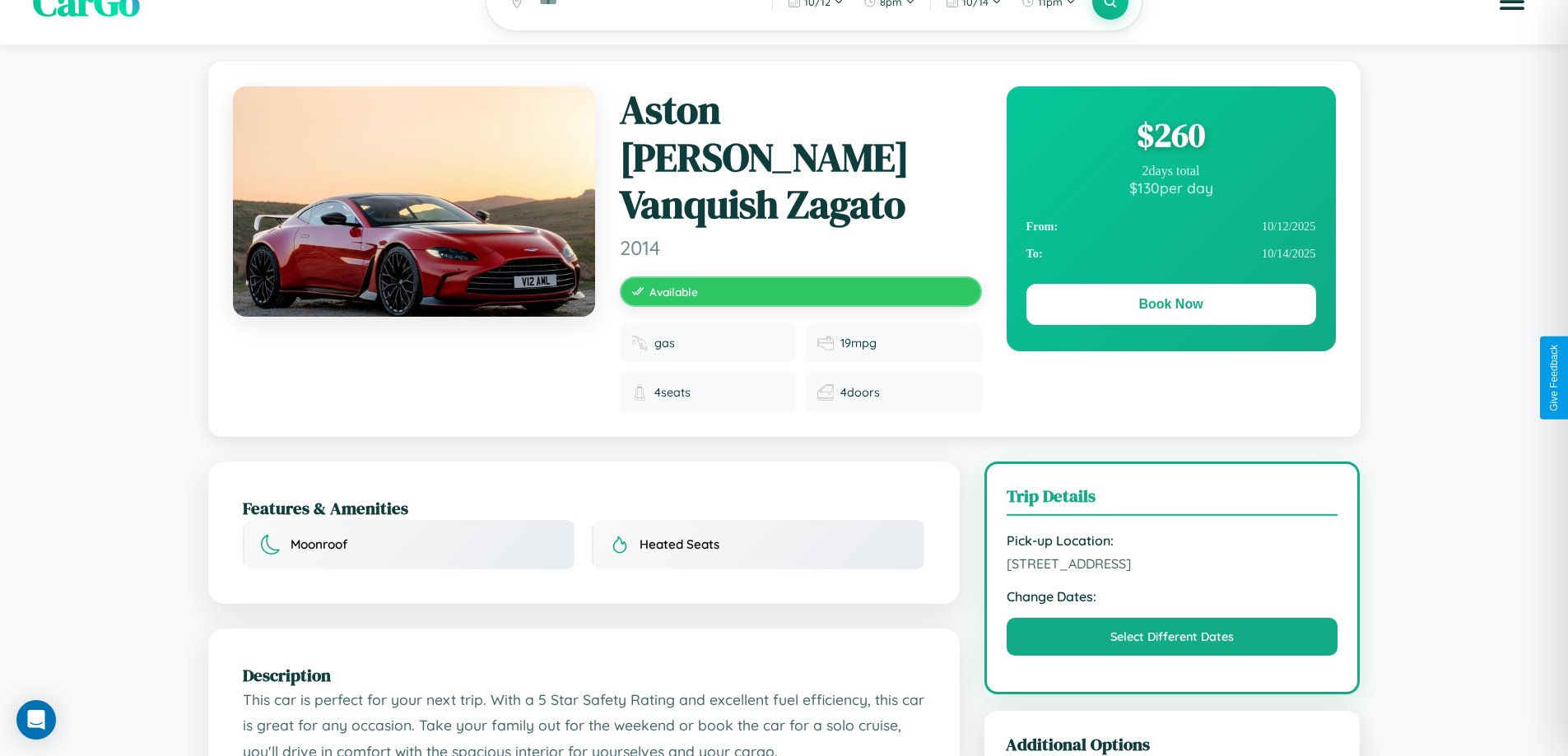
scroll to position [457, 0]
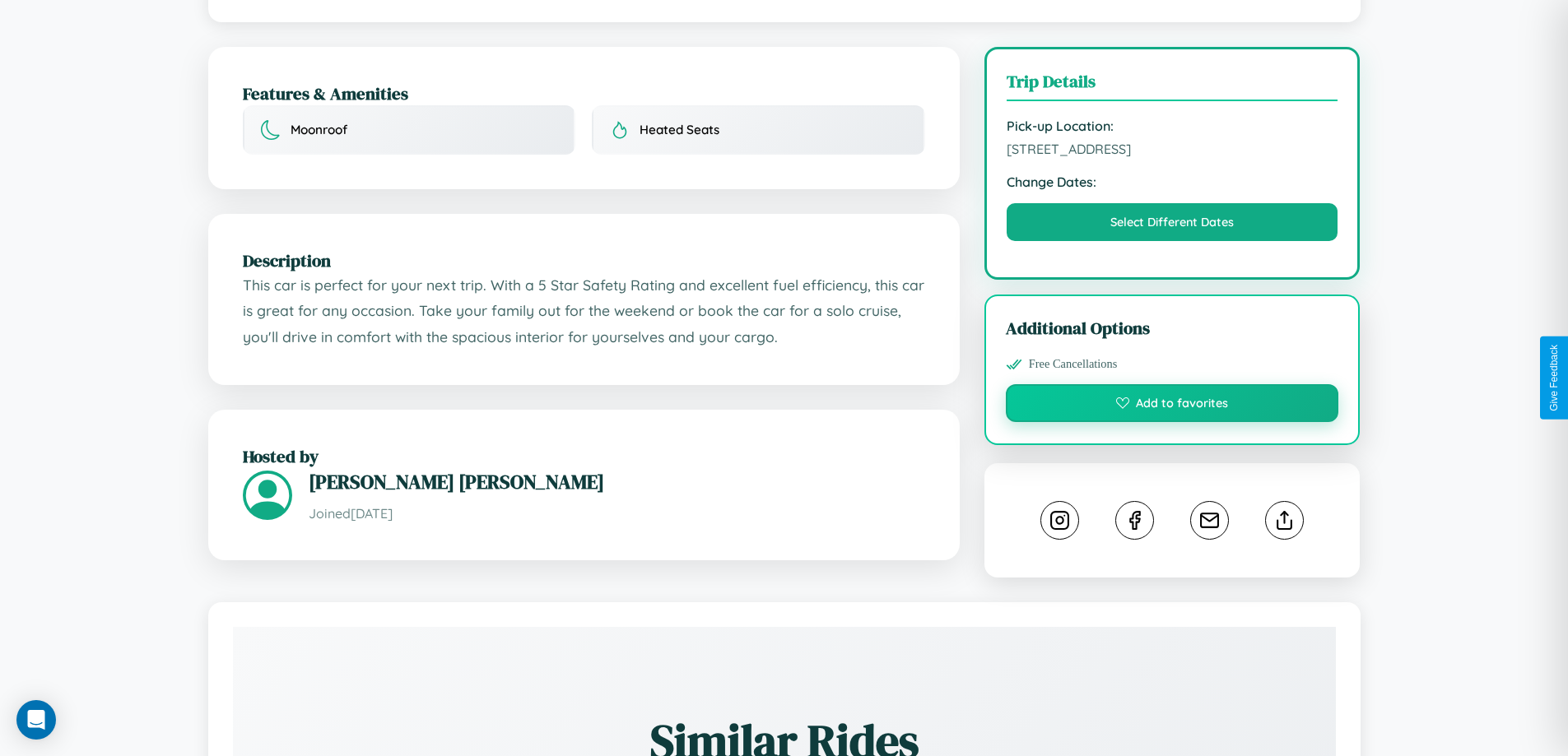
click at [1172, 385] on button "Add to favorites" at bounding box center [1172, 403] width 333 height 38
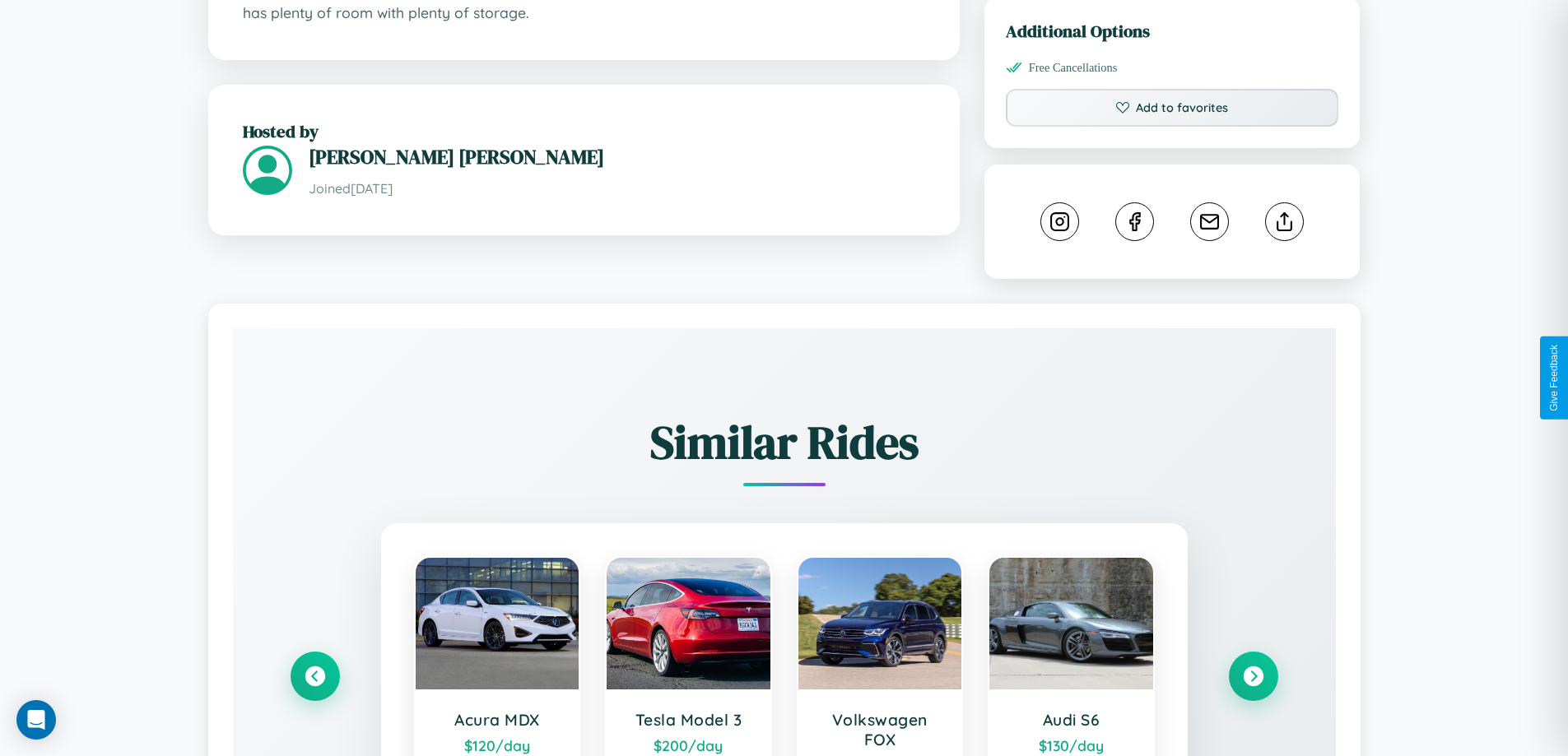
scroll to position [916, 0]
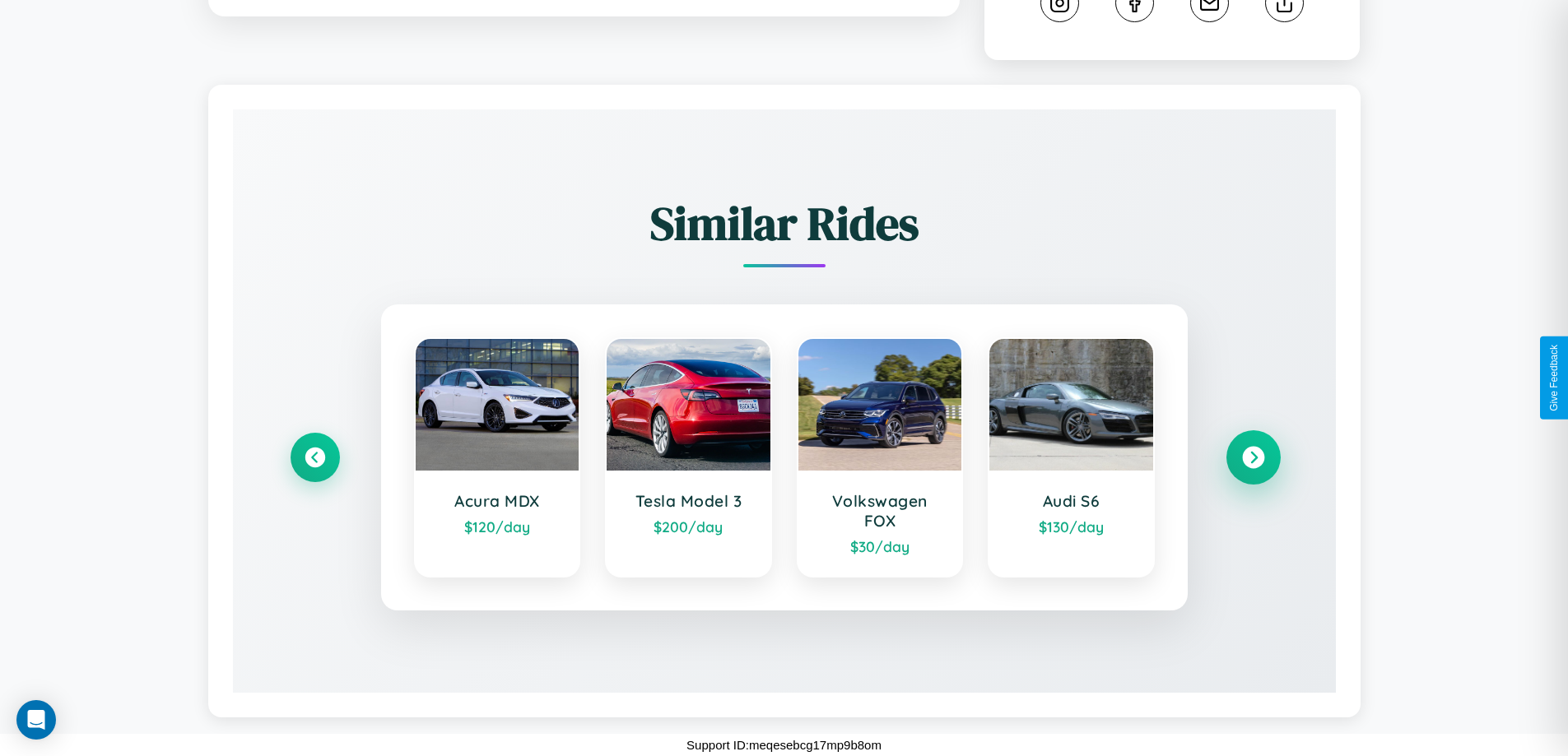
click at [1253, 457] on icon at bounding box center [1253, 457] width 22 height 22
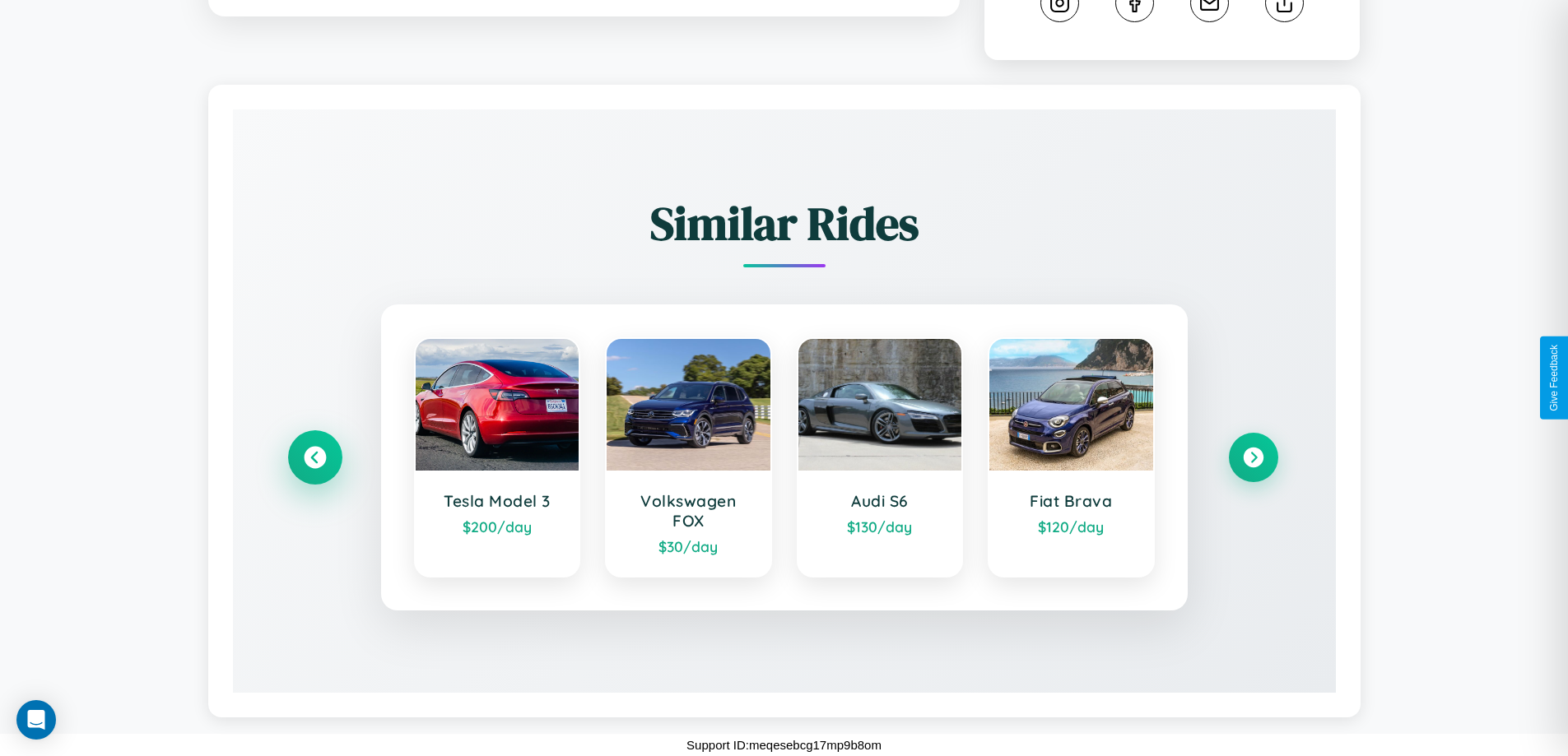
click at [314, 457] on icon at bounding box center [314, 457] width 22 height 22
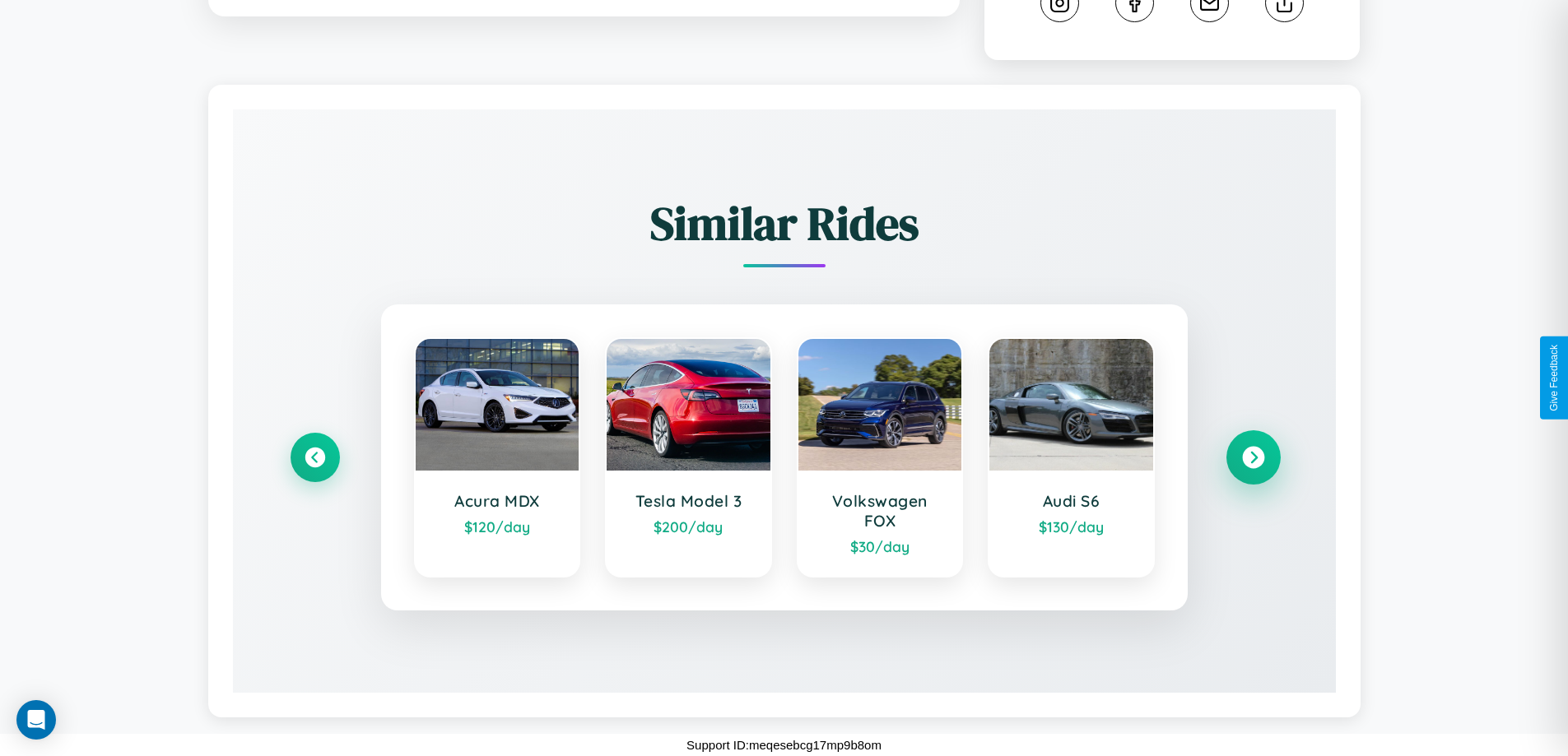
click at [1253, 457] on icon at bounding box center [1253, 457] width 22 height 22
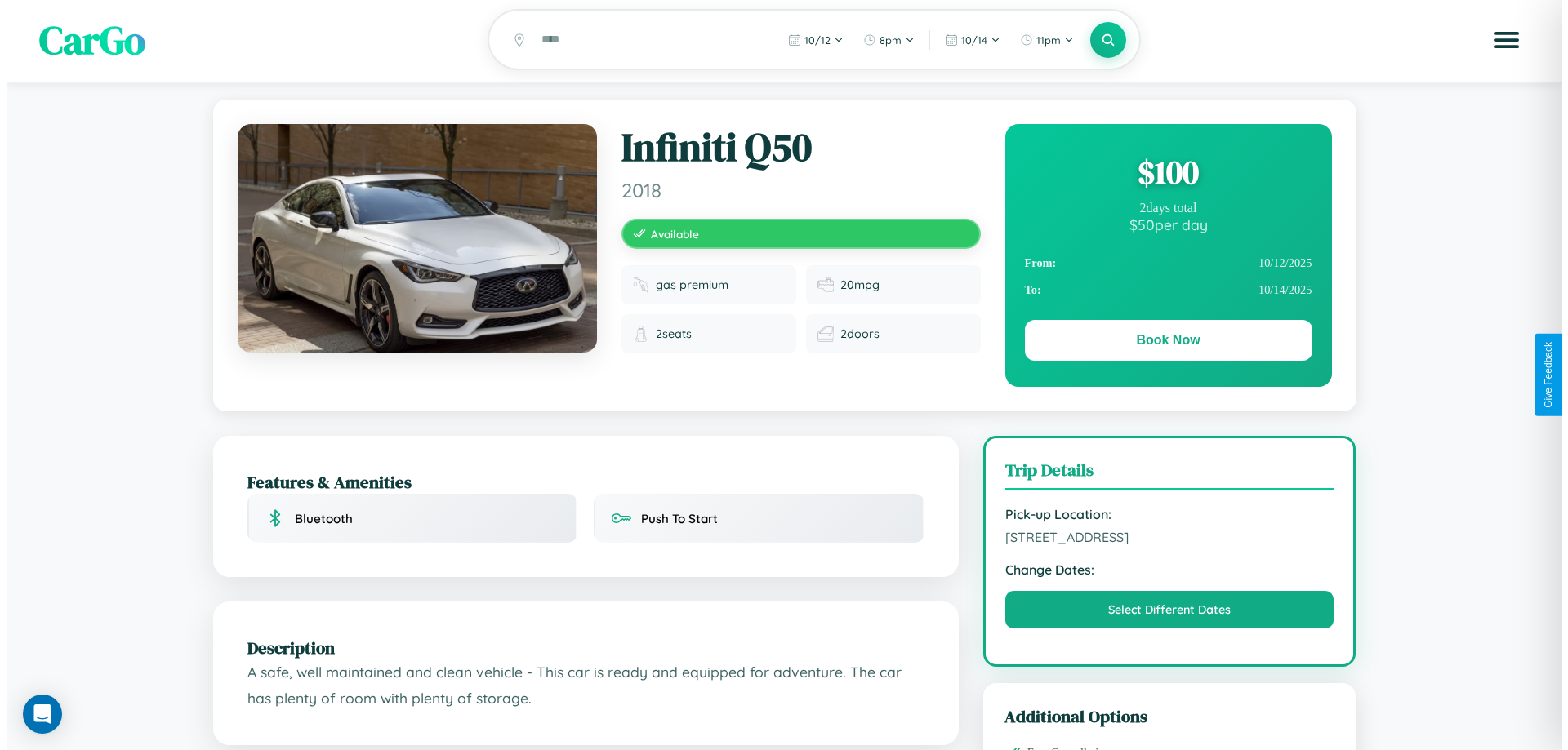
scroll to position [0, 0]
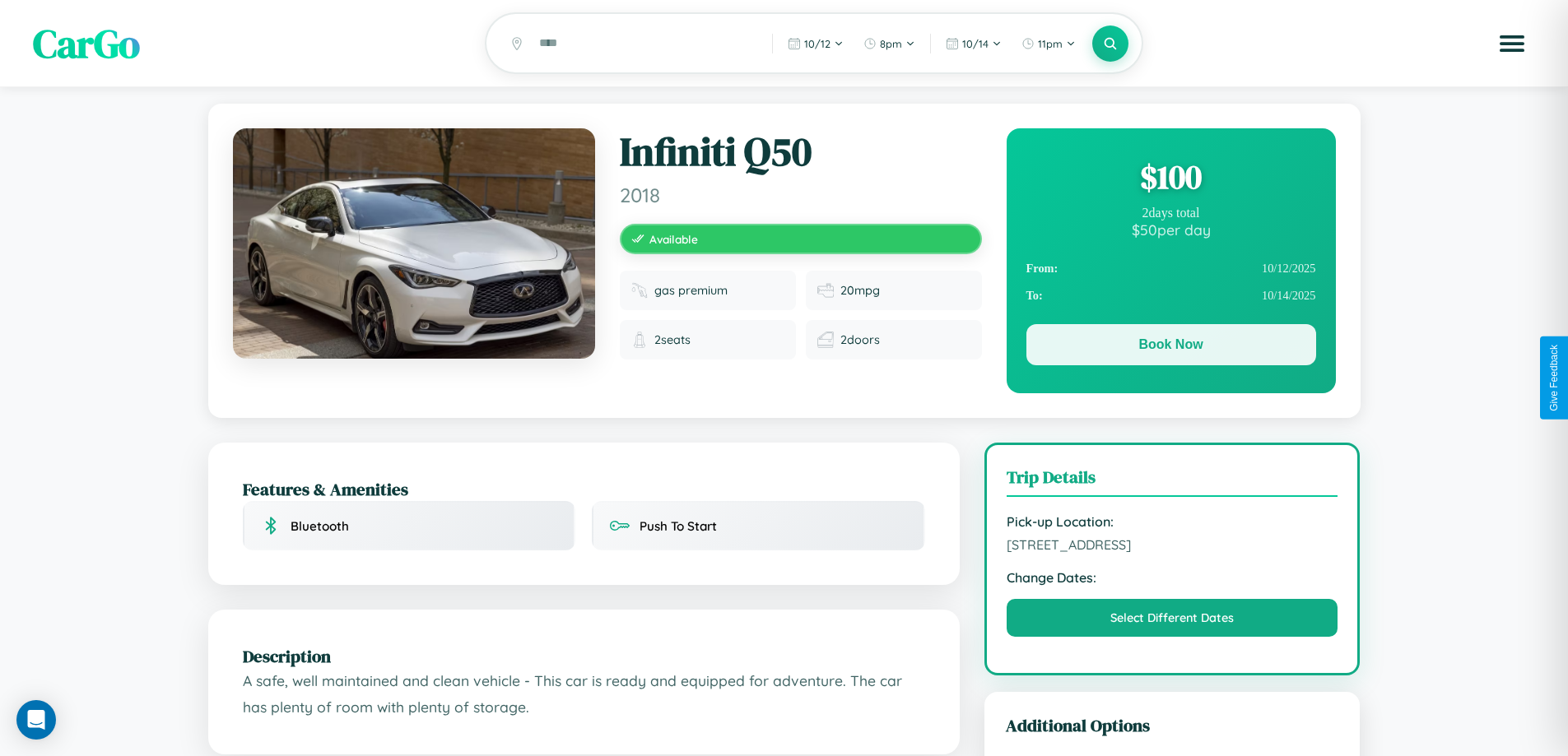
click at [1170, 347] on button "Book Now" at bounding box center [1171, 344] width 290 height 41
